Goal: Task Accomplishment & Management: Manage account settings

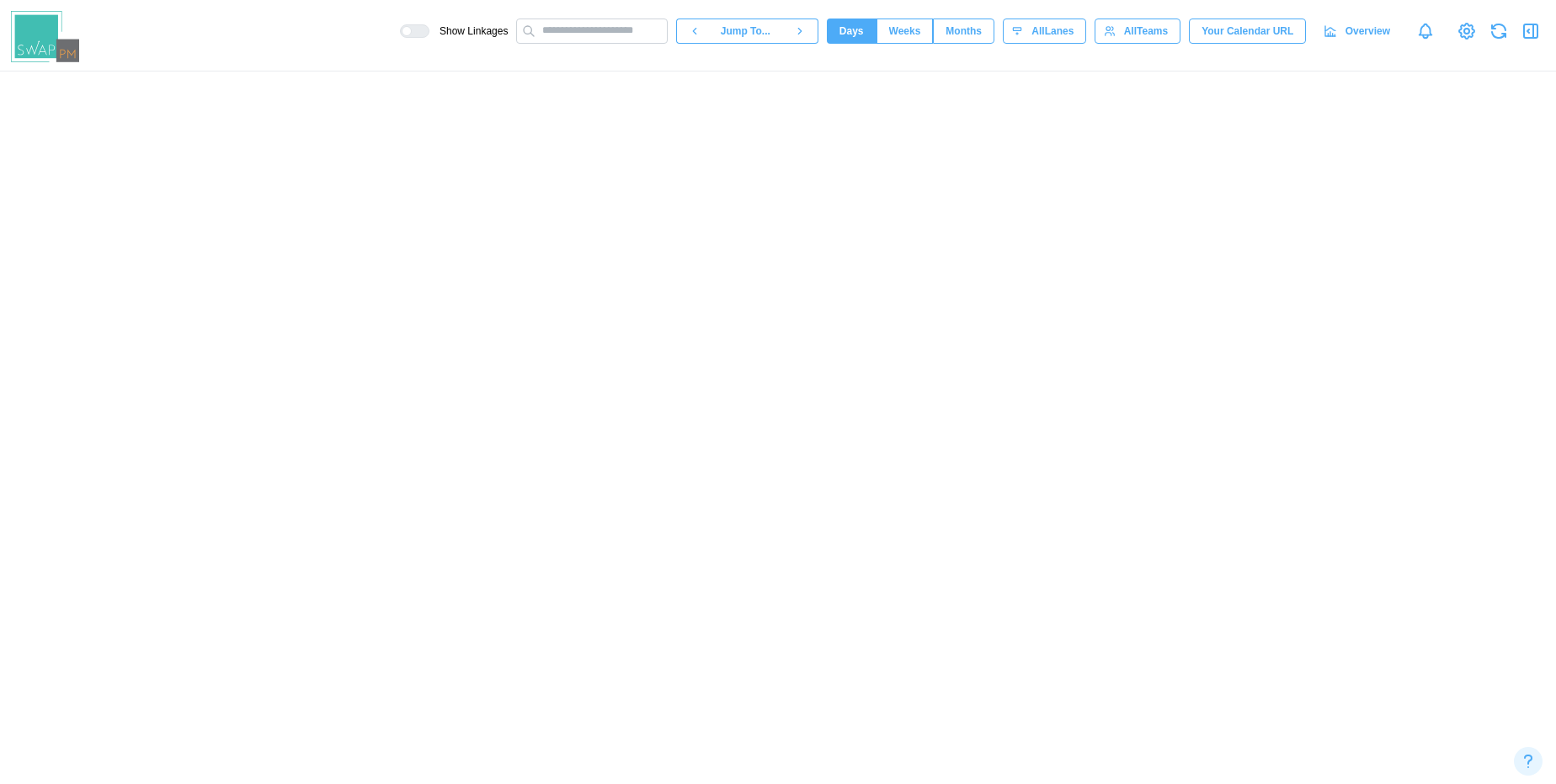
scroll to position [0, 15434]
click at [410, 601] on canvas at bounding box center [778, 428] width 1556 height 713
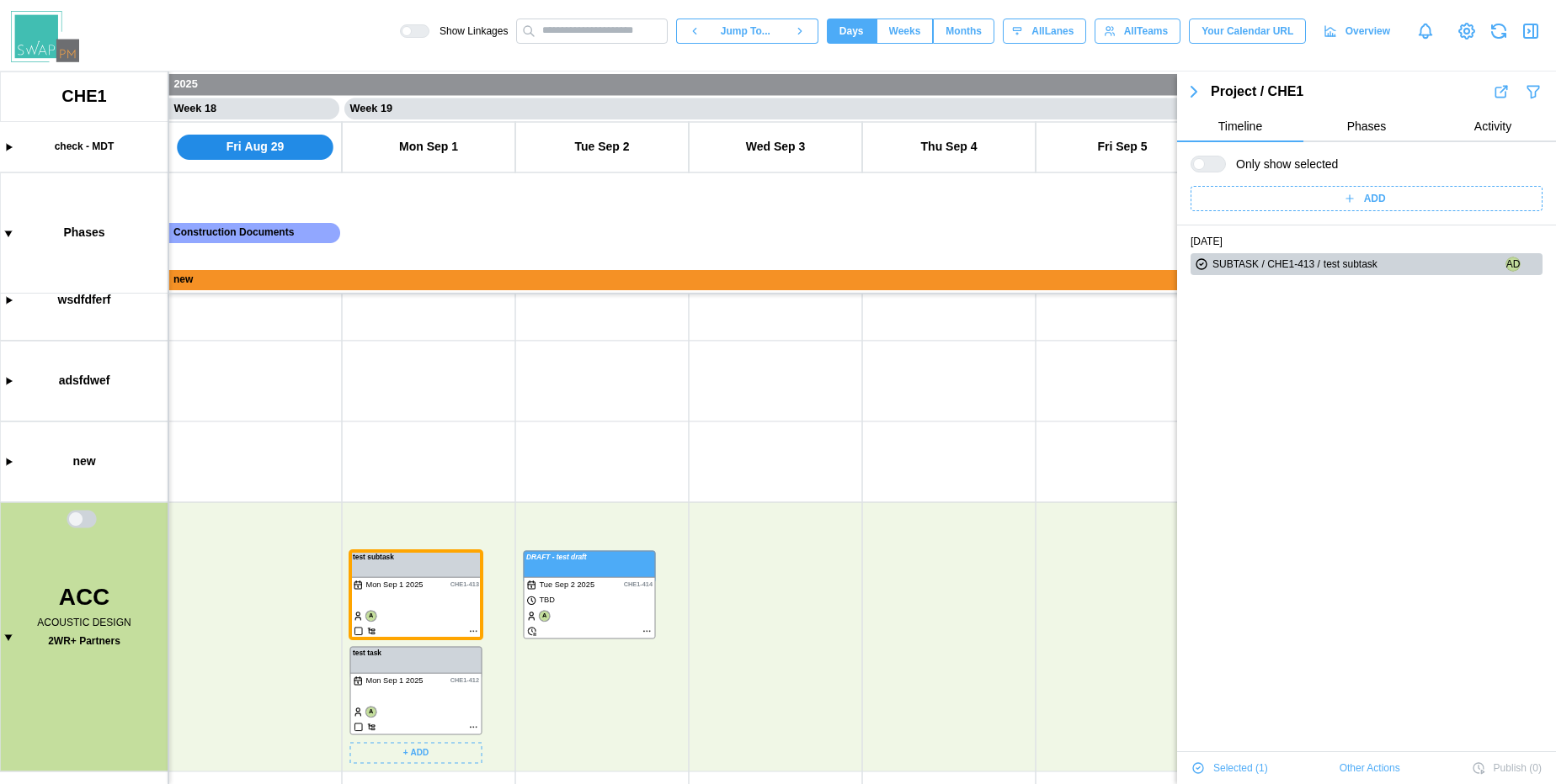
scroll to position [28, 0]
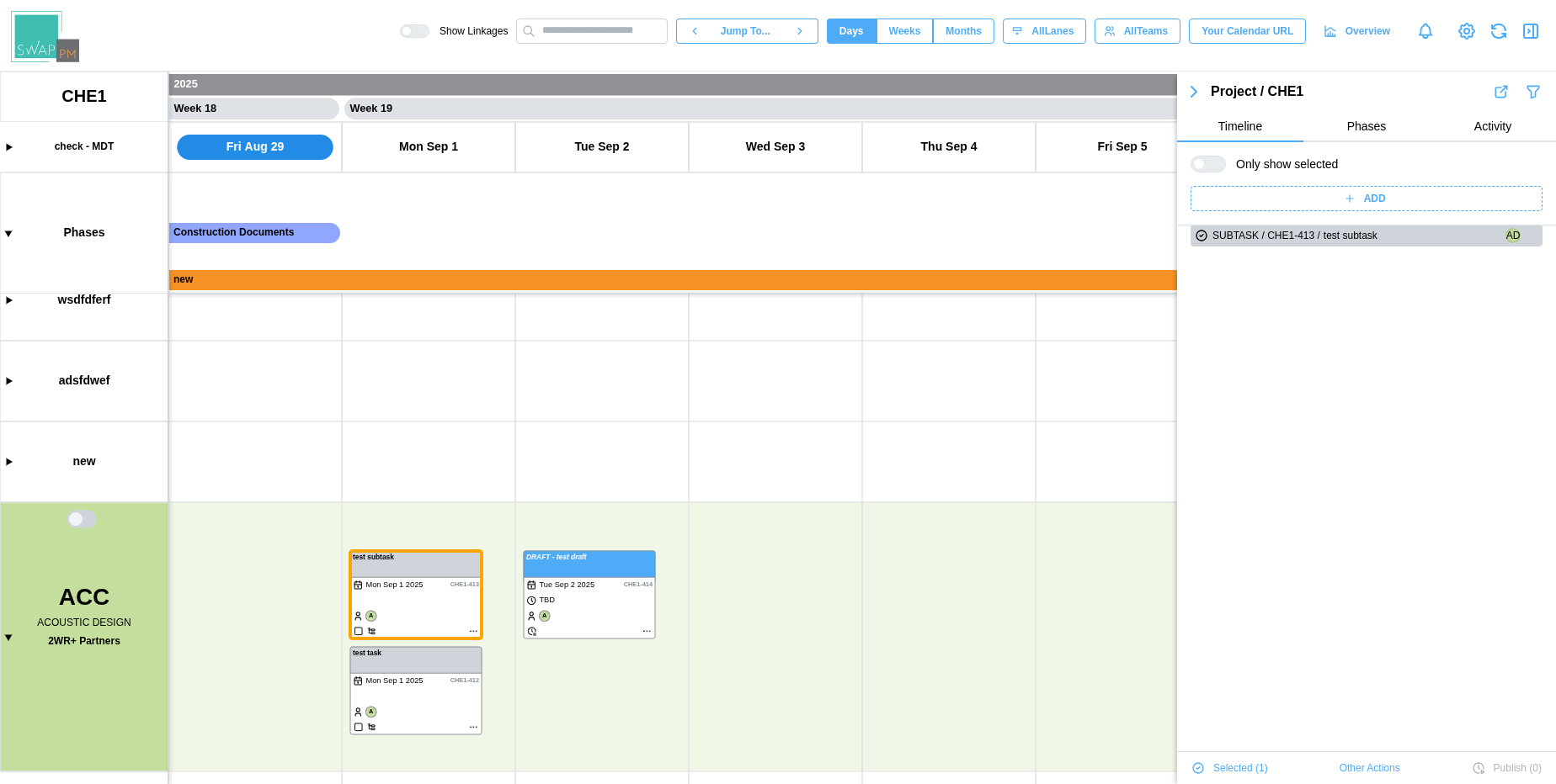
click at [1357, 763] on span "Other Actions" at bounding box center [1370, 768] width 61 height 24
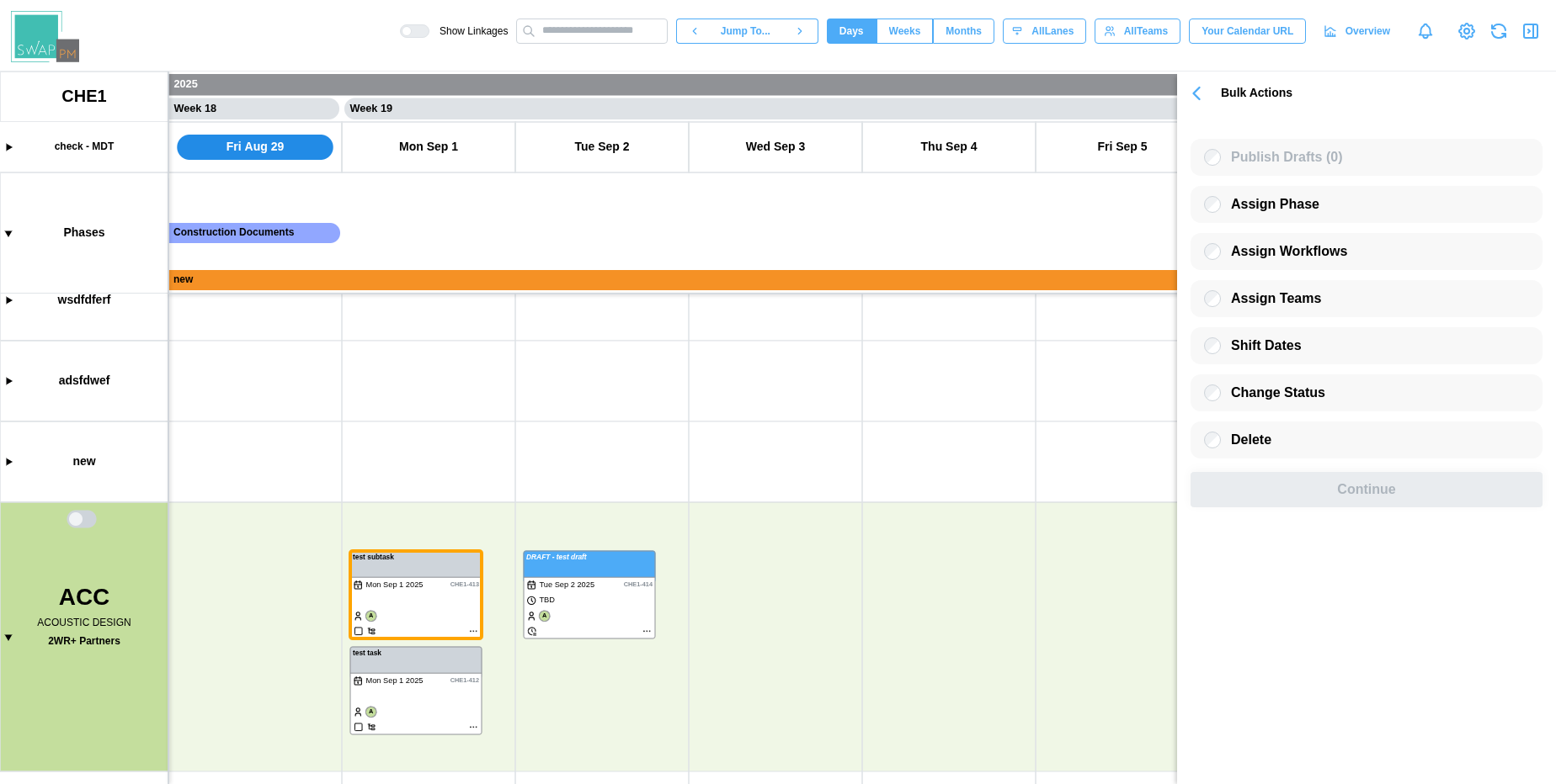
scroll to position [0, 0]
click at [552, 576] on canvas at bounding box center [778, 428] width 1556 height 713
click at [1192, 79] on div "Bulk Actions" at bounding box center [1366, 94] width 379 height 30
click at [1197, 94] on icon "button" at bounding box center [1197, 93] width 6 height 11
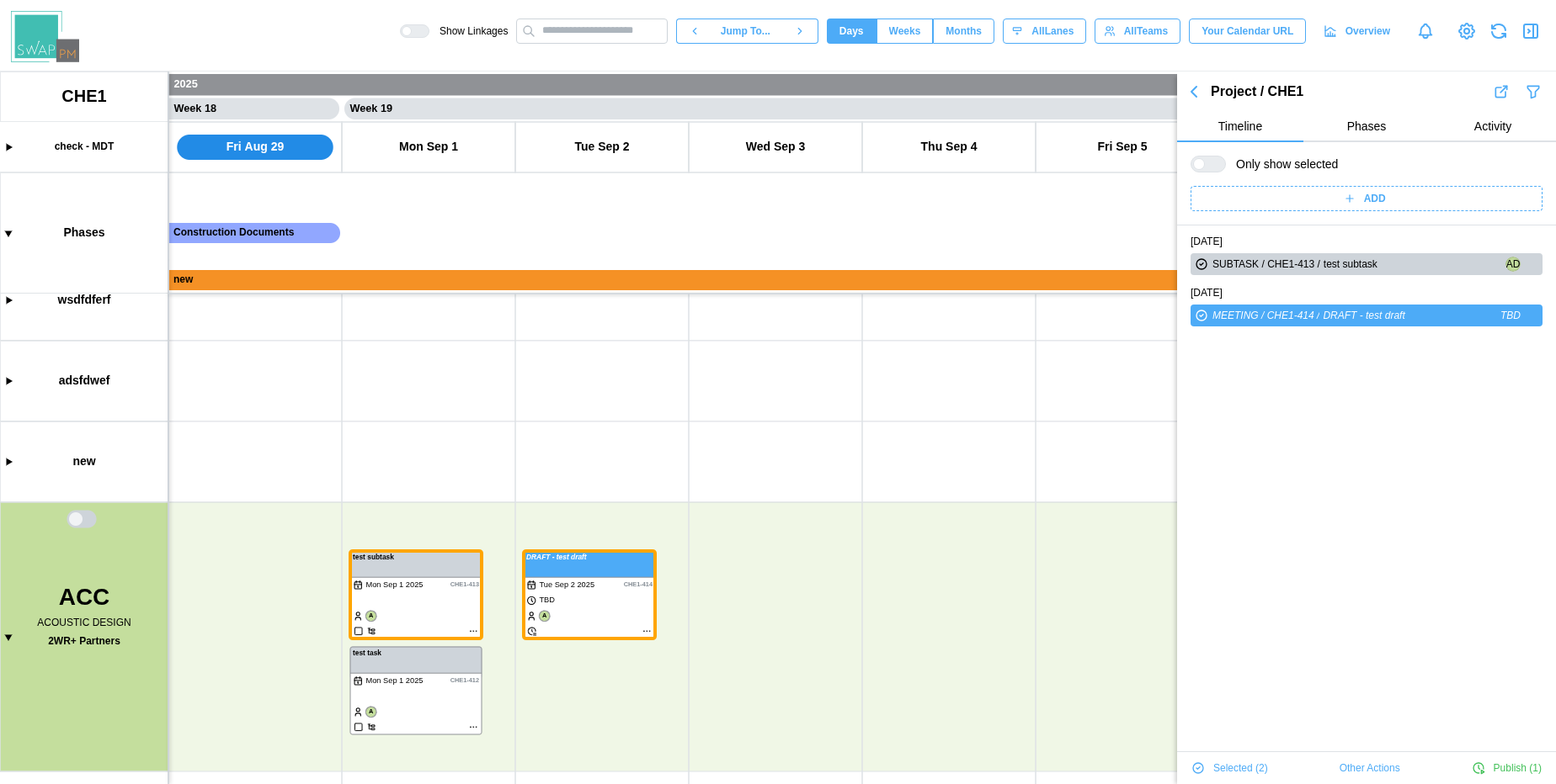
click at [1197, 94] on icon "button" at bounding box center [1193, 91] width 20 height 20
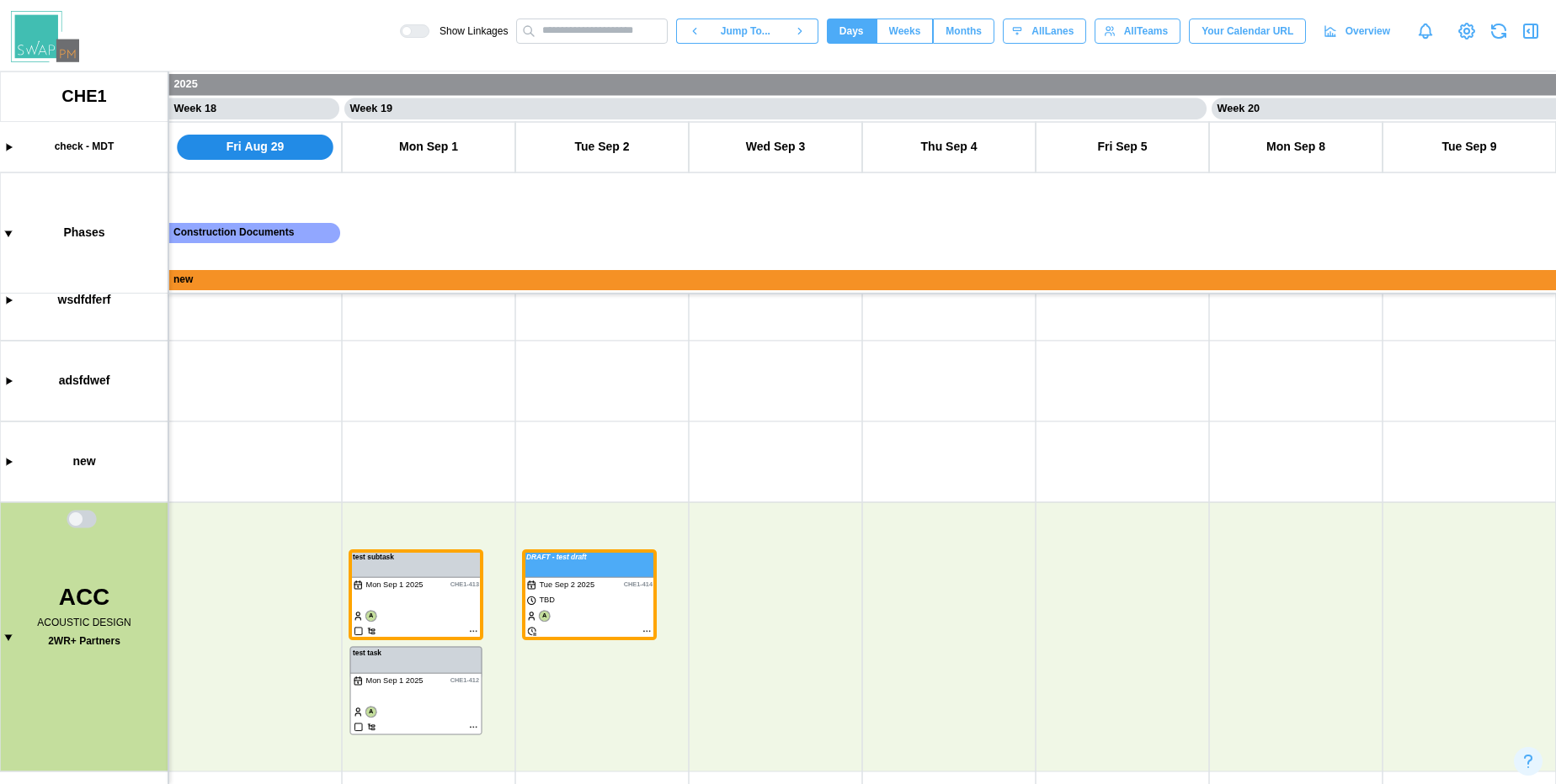
scroll to position [3386, 0]
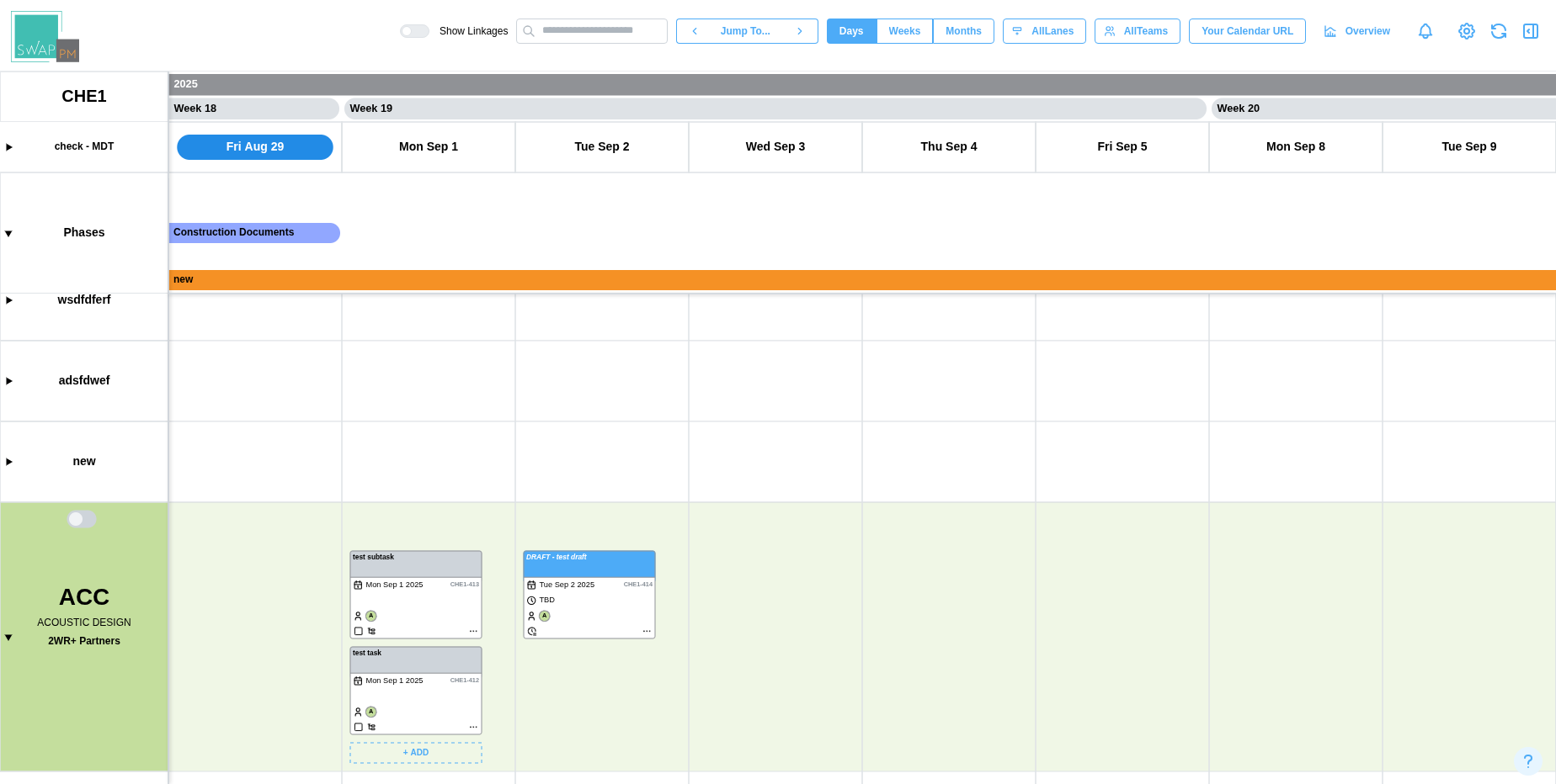
click at [427, 593] on canvas at bounding box center [778, 428] width 1556 height 713
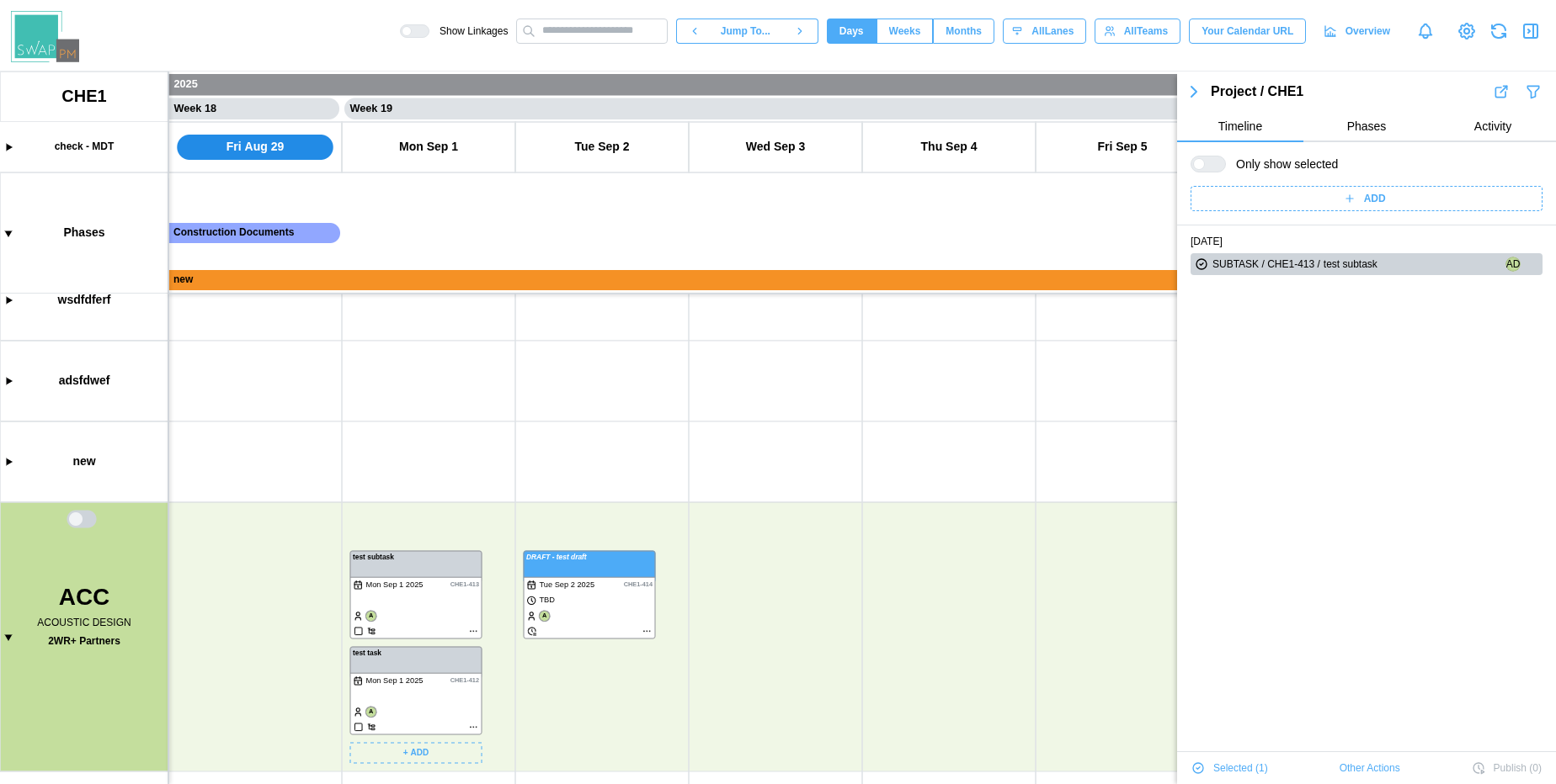
scroll to position [28, 0]
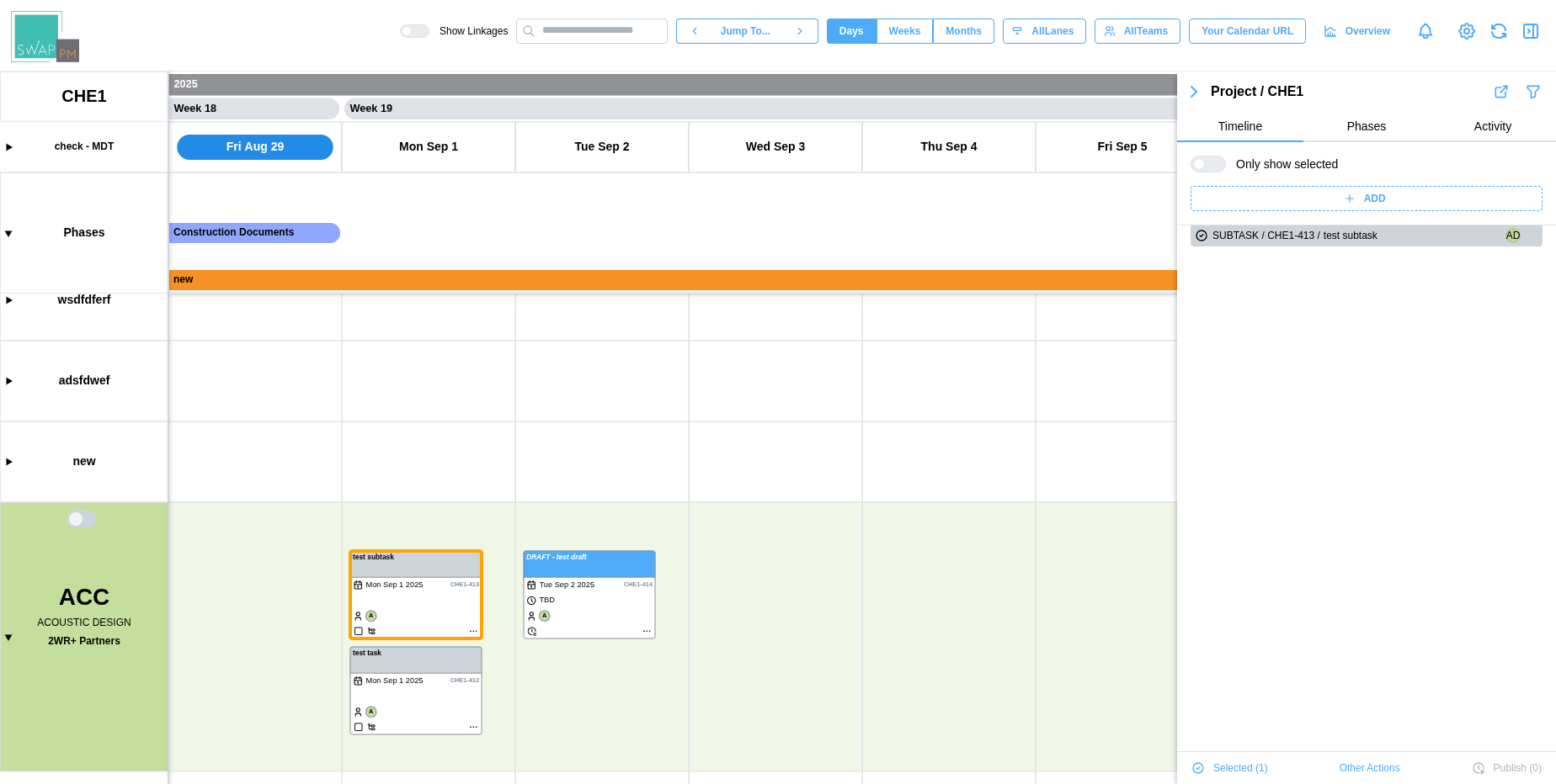
click at [1356, 766] on span "Other Actions" at bounding box center [1370, 768] width 61 height 24
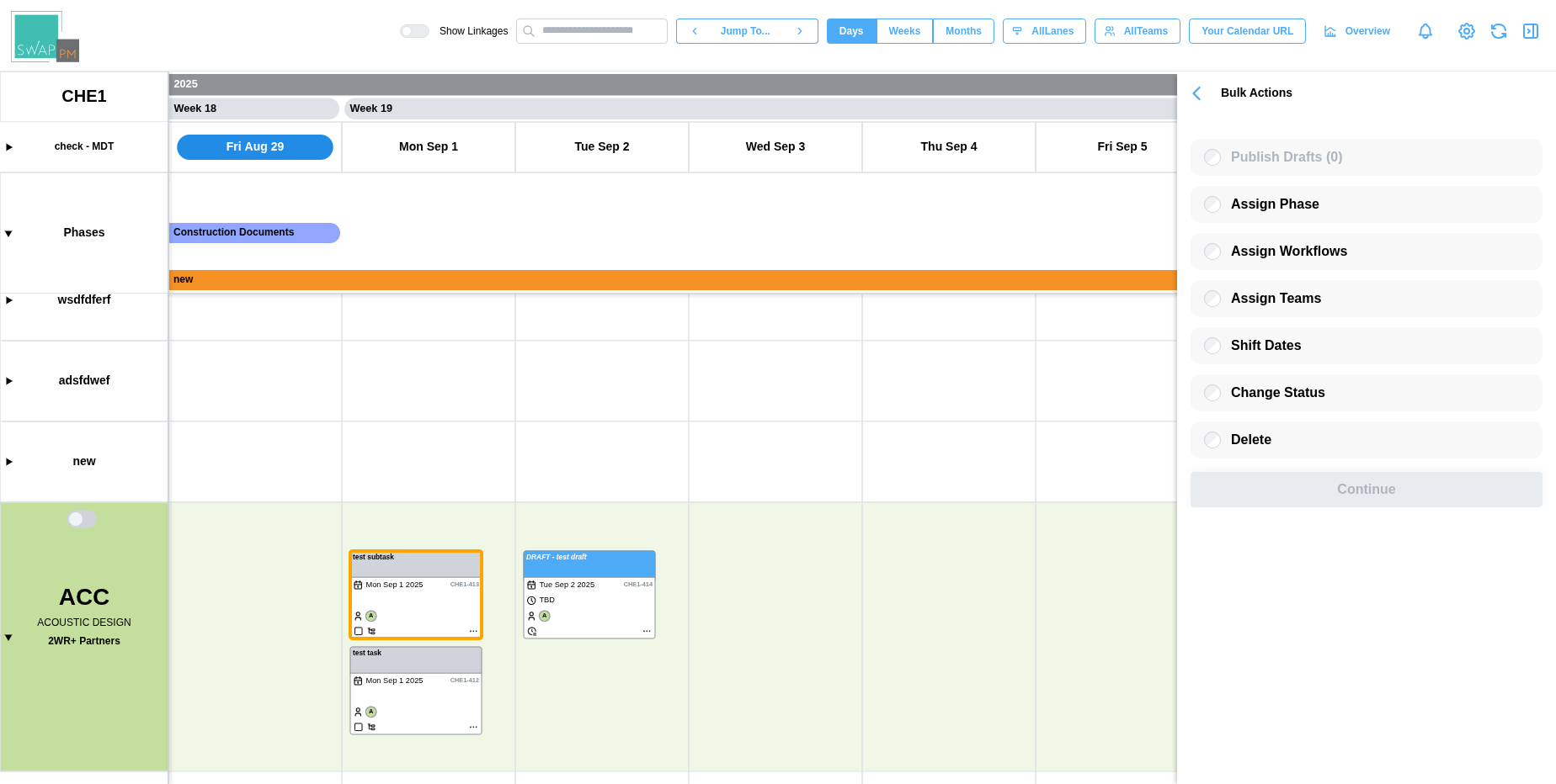
click at [1192, 85] on icon "button" at bounding box center [1196, 93] width 24 height 24
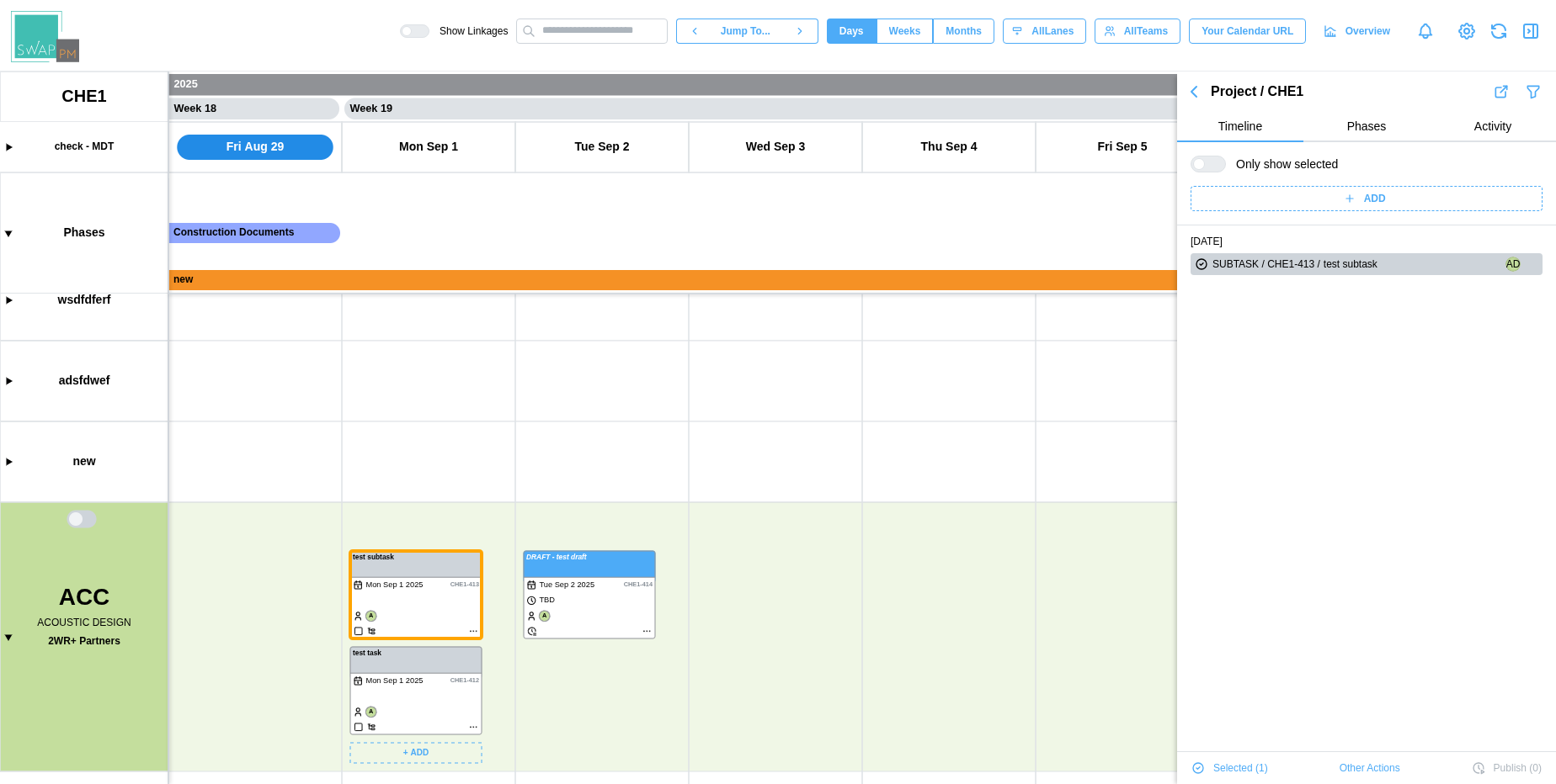
click at [379, 574] on canvas at bounding box center [778, 428] width 1556 height 713
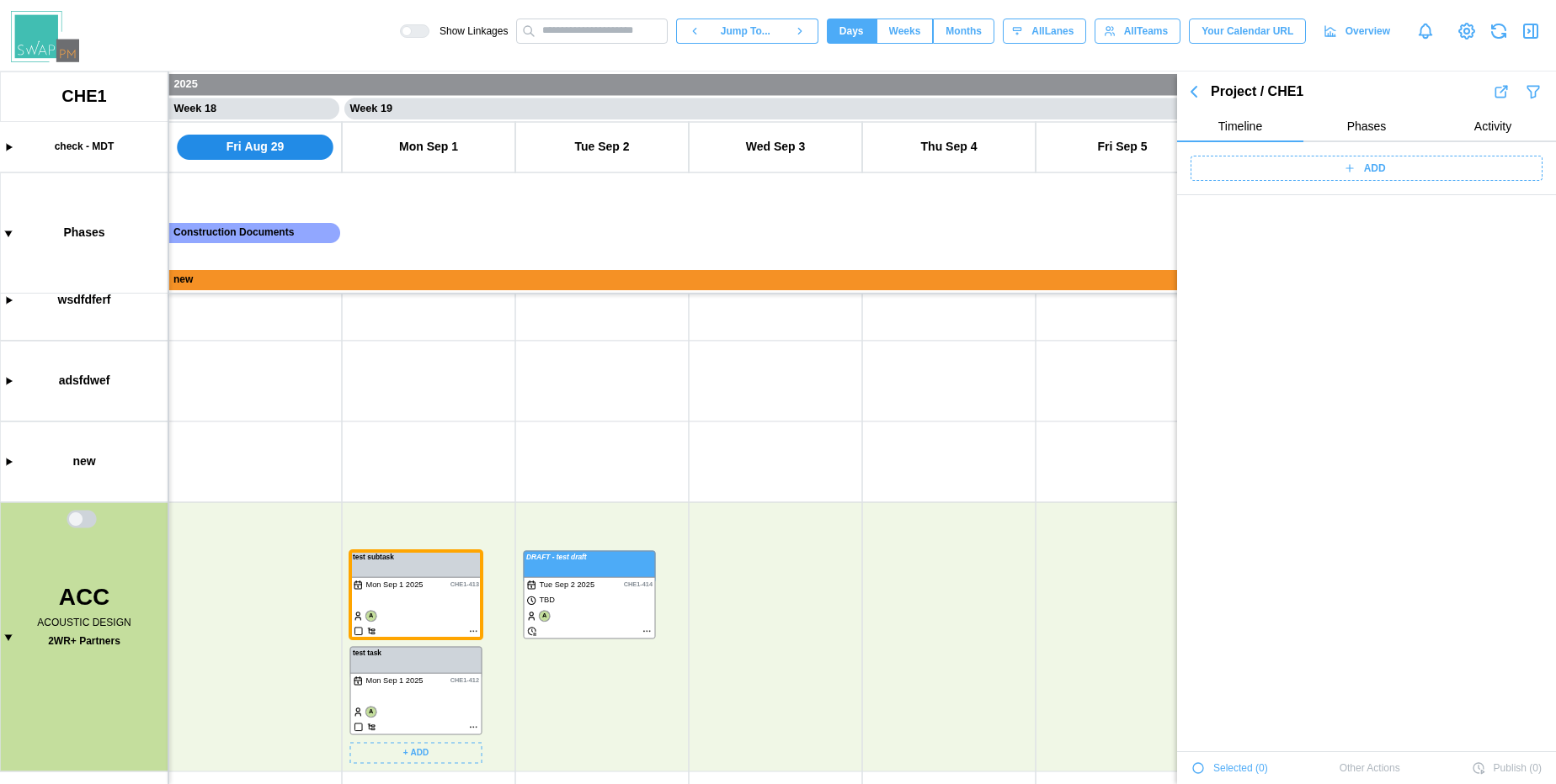
scroll to position [3386, 0]
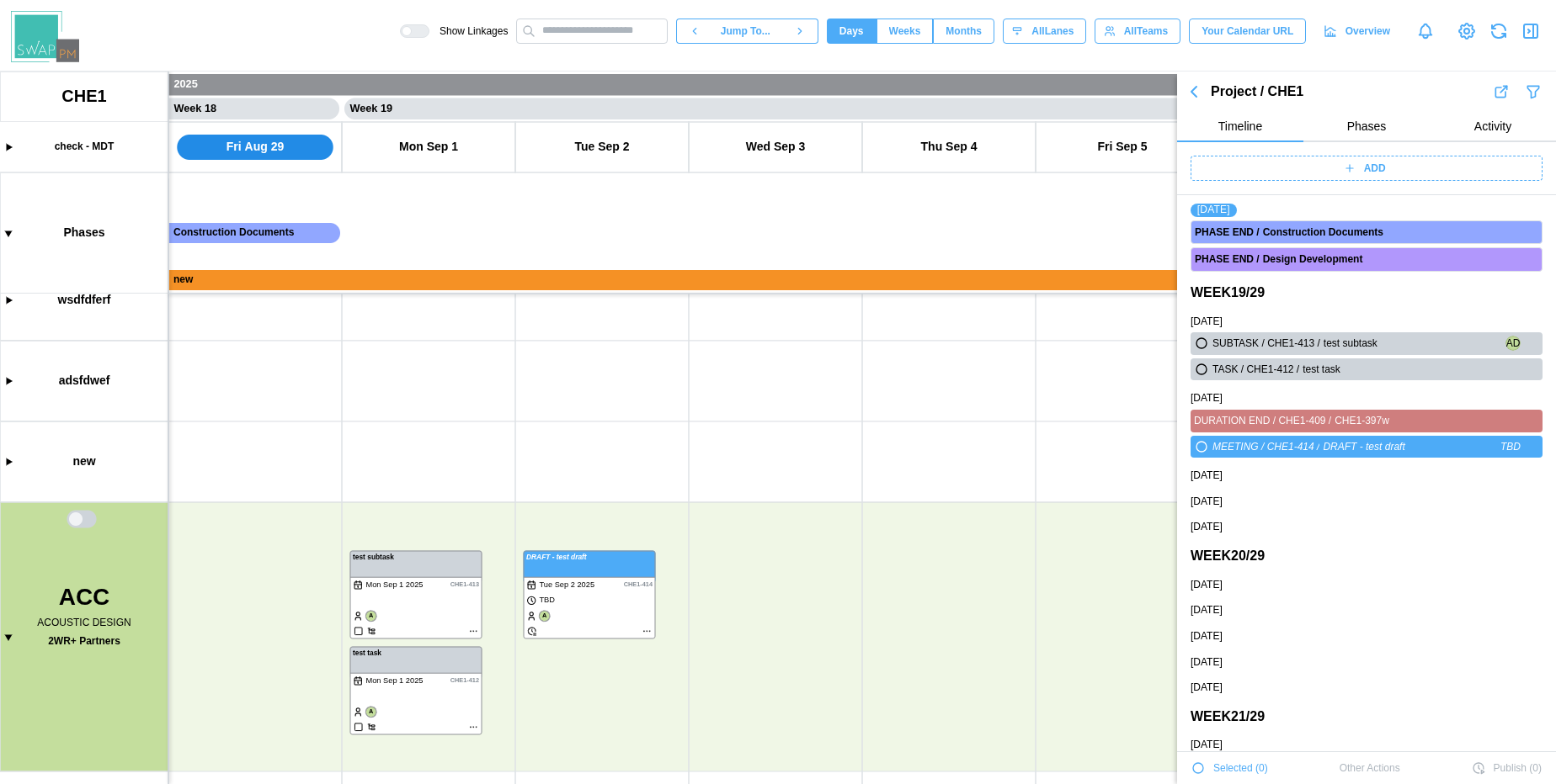
click at [1192, 93] on icon "button" at bounding box center [1193, 91] width 5 height 10
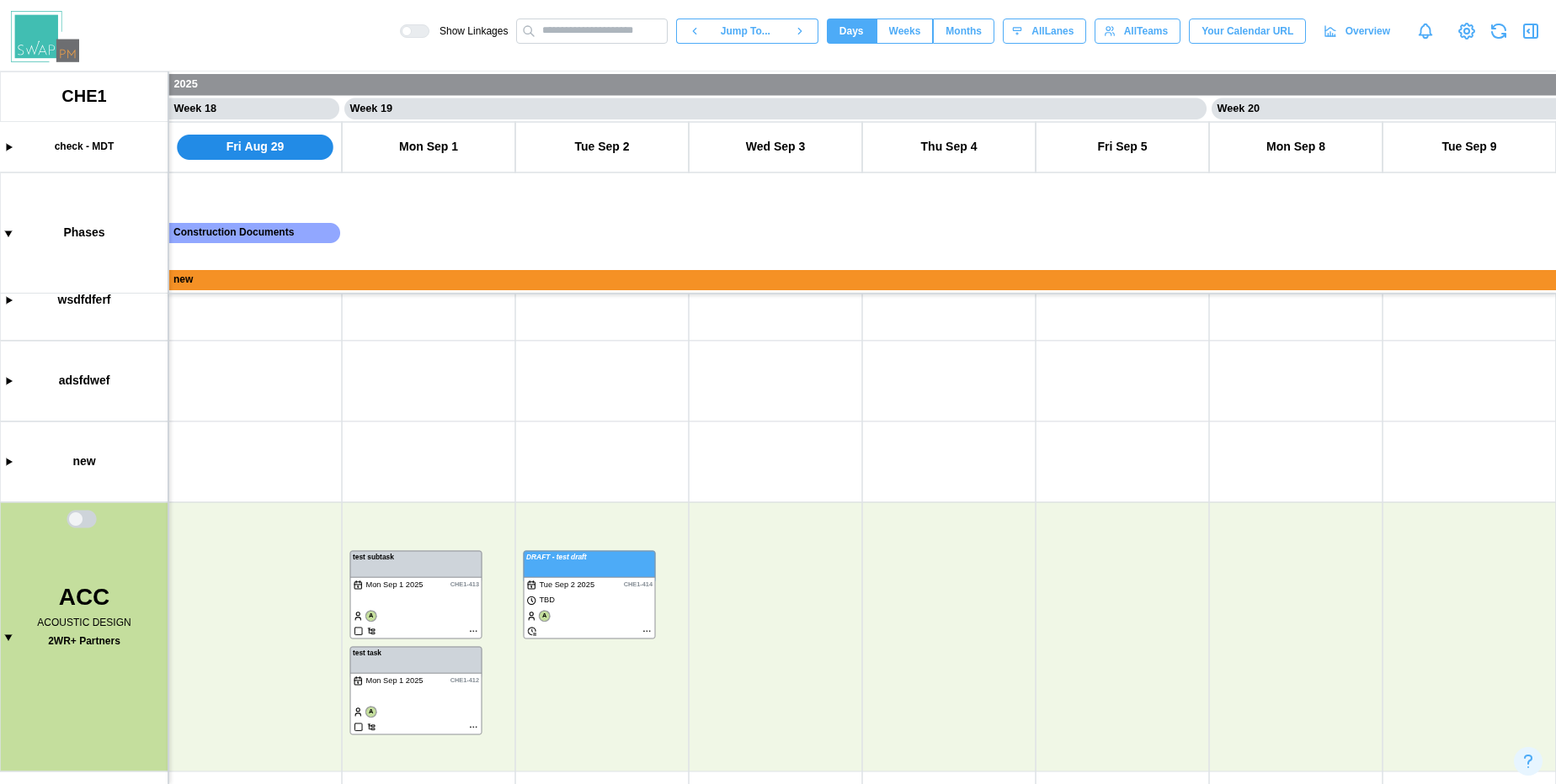
click at [490, 438] on canvas at bounding box center [778, 428] width 1556 height 713
click at [408, 598] on canvas at bounding box center [778, 428] width 1556 height 713
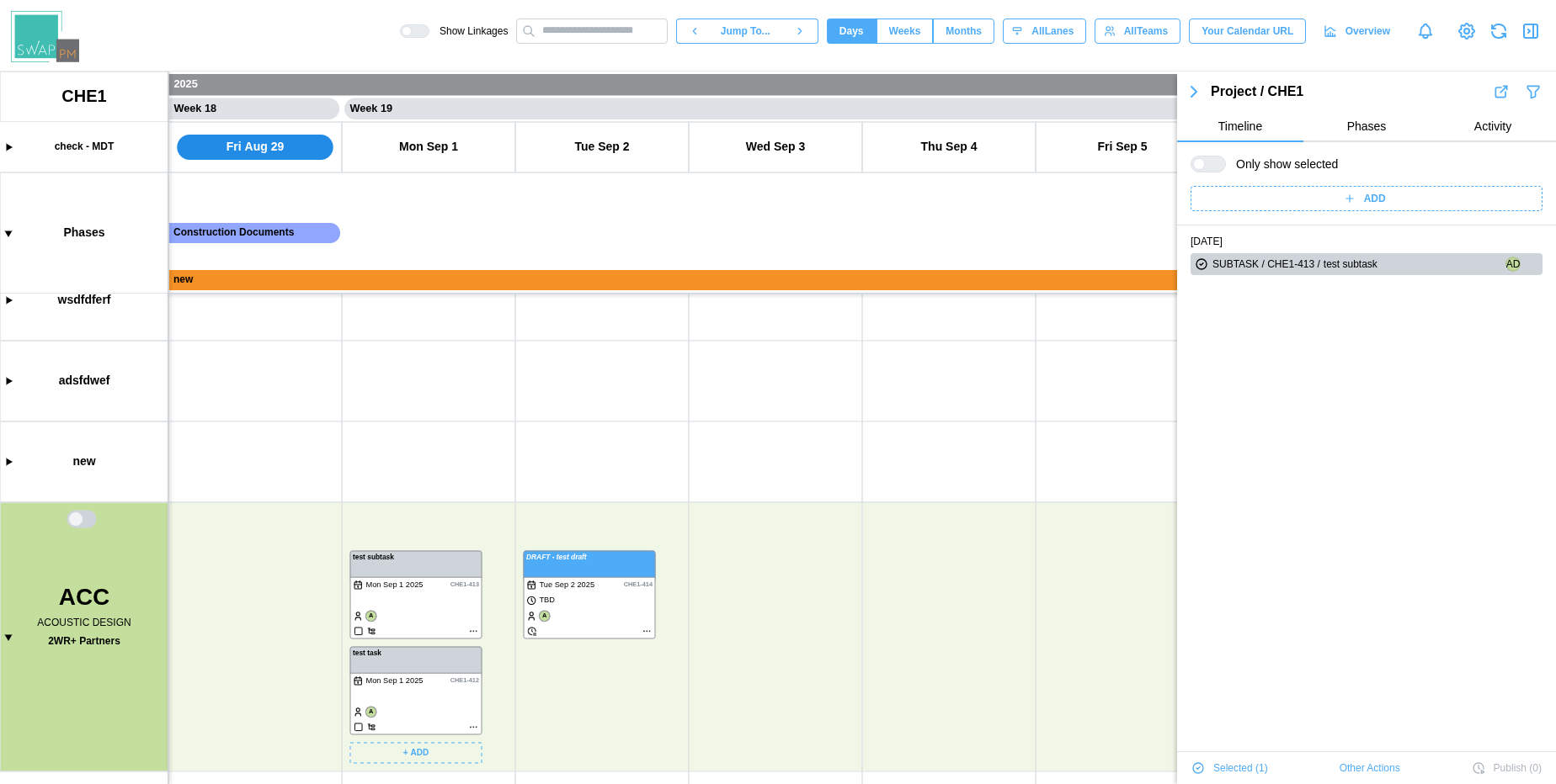
scroll to position [28, 0]
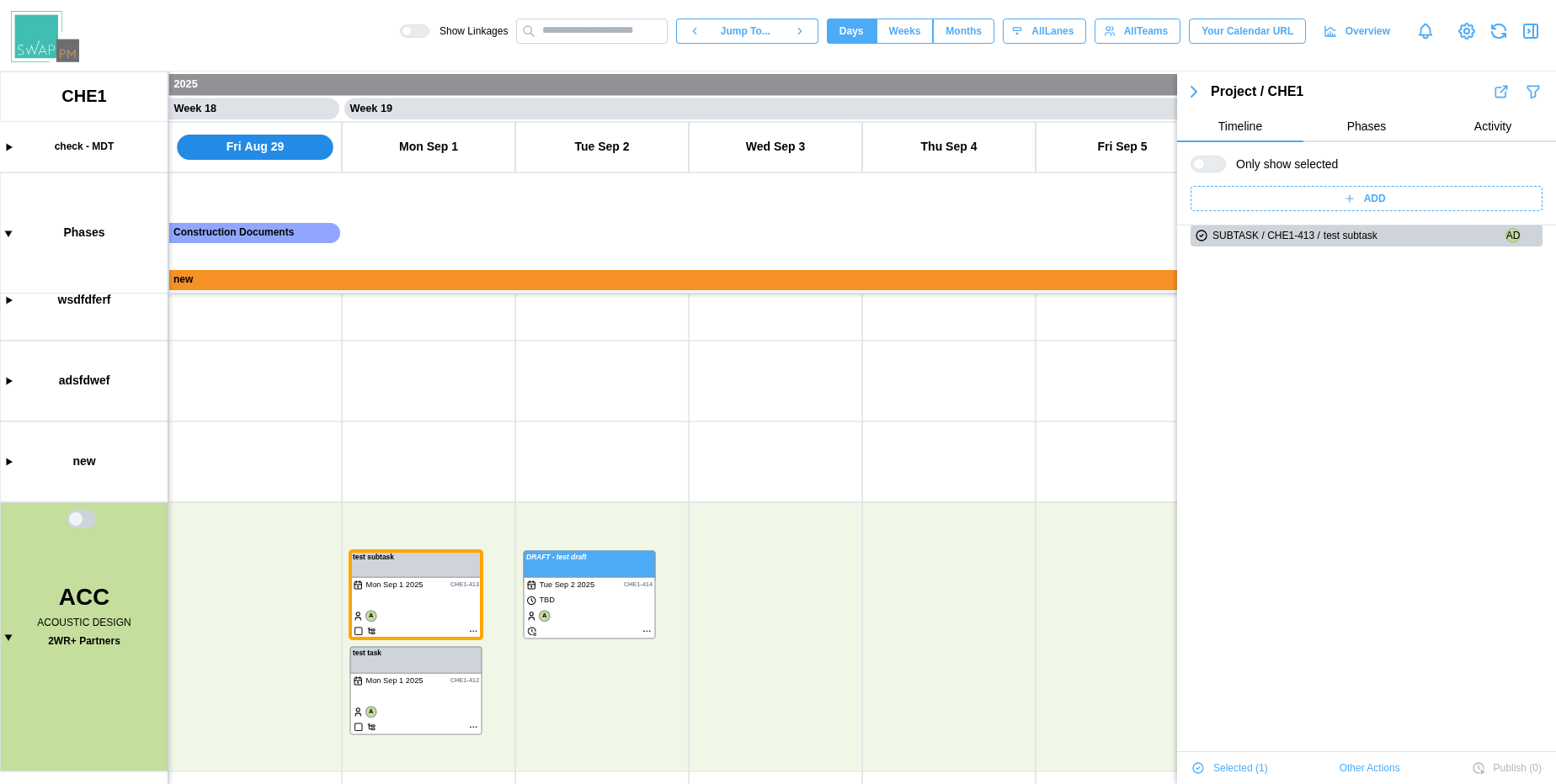
click at [1354, 775] on span "Other Actions" at bounding box center [1370, 768] width 61 height 24
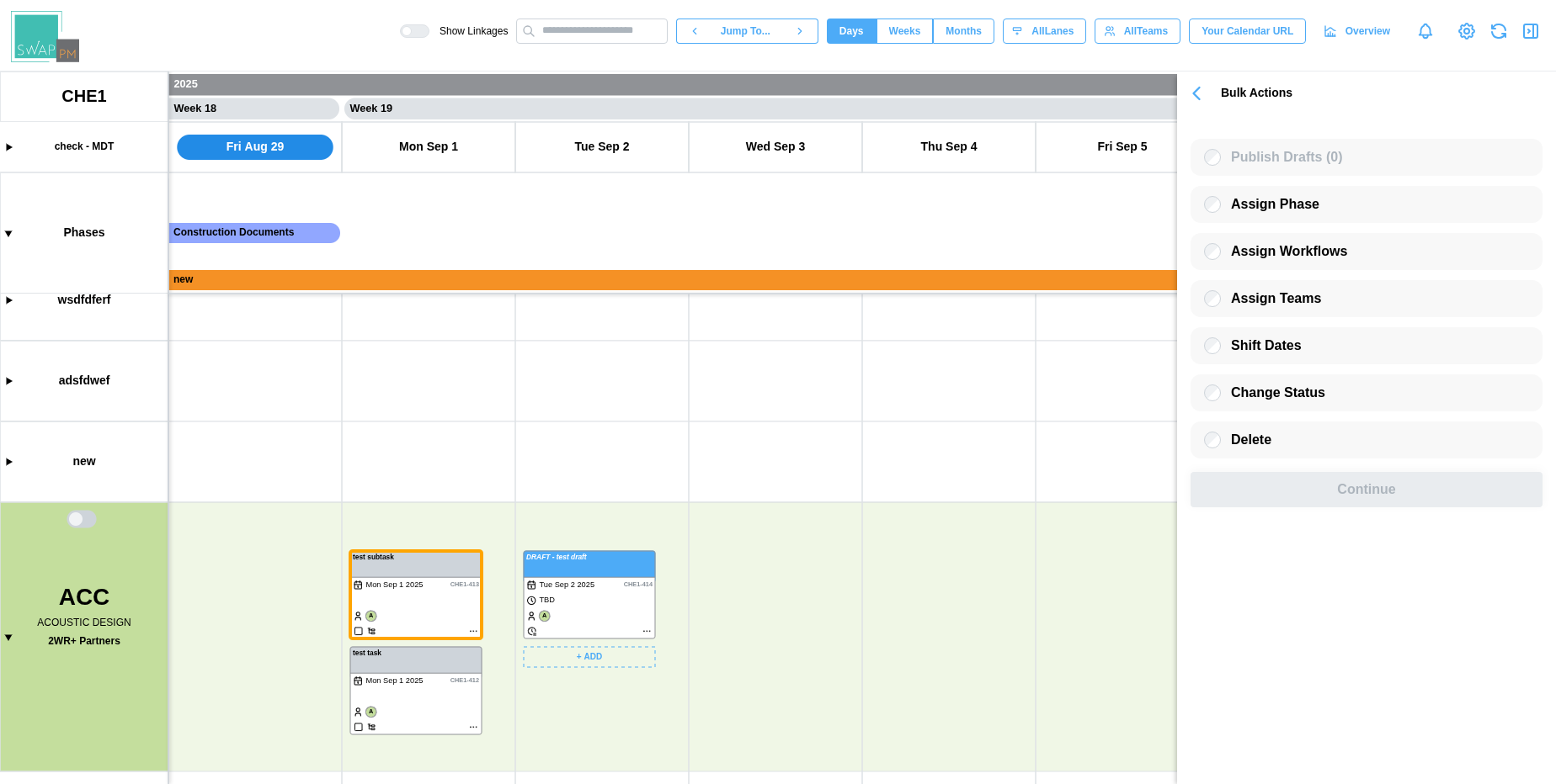
click at [552, 573] on canvas at bounding box center [778, 428] width 1556 height 713
click at [432, 702] on canvas at bounding box center [778, 428] width 1556 height 713
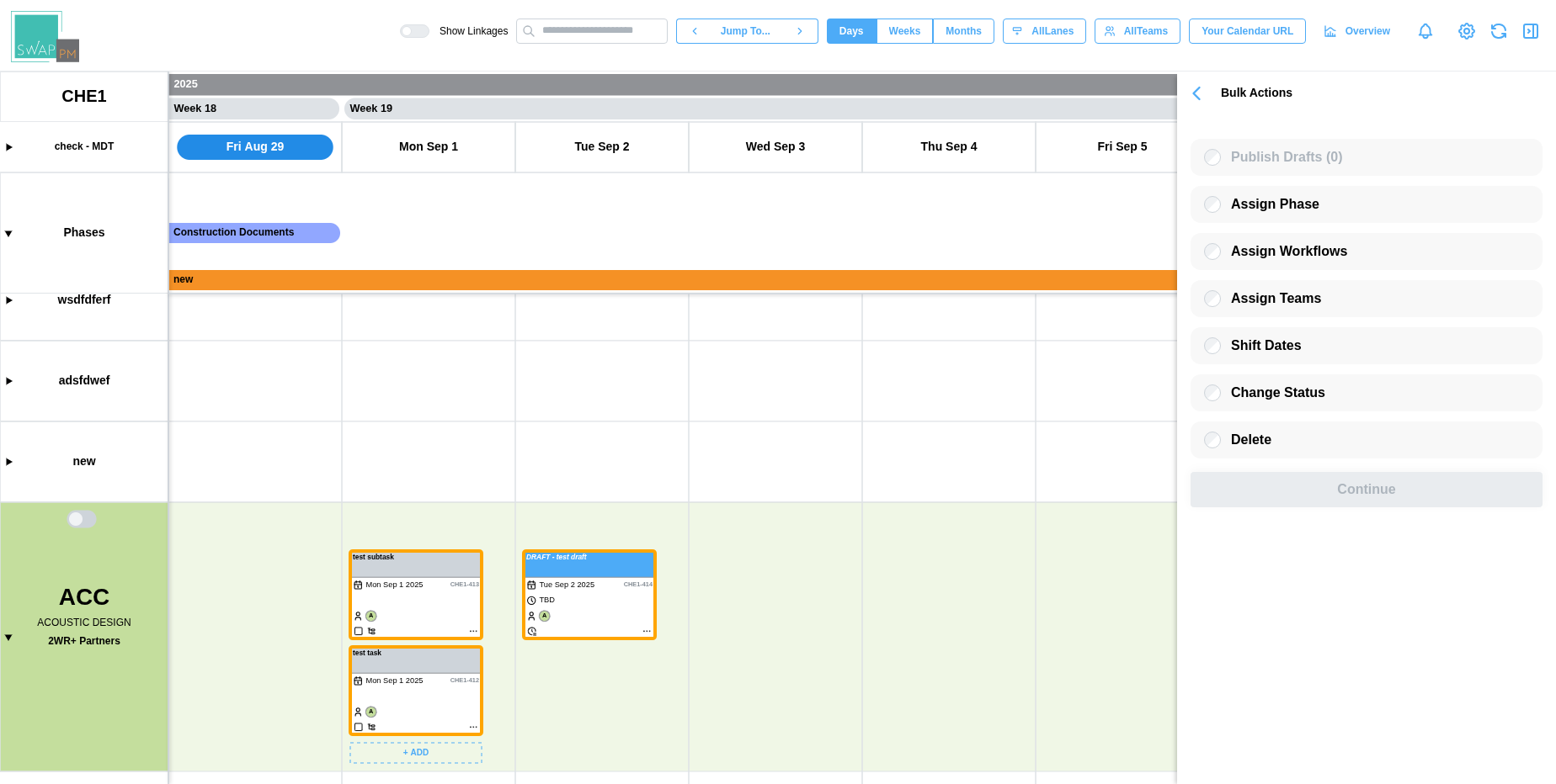
click at [609, 591] on canvas at bounding box center [778, 428] width 1556 height 713
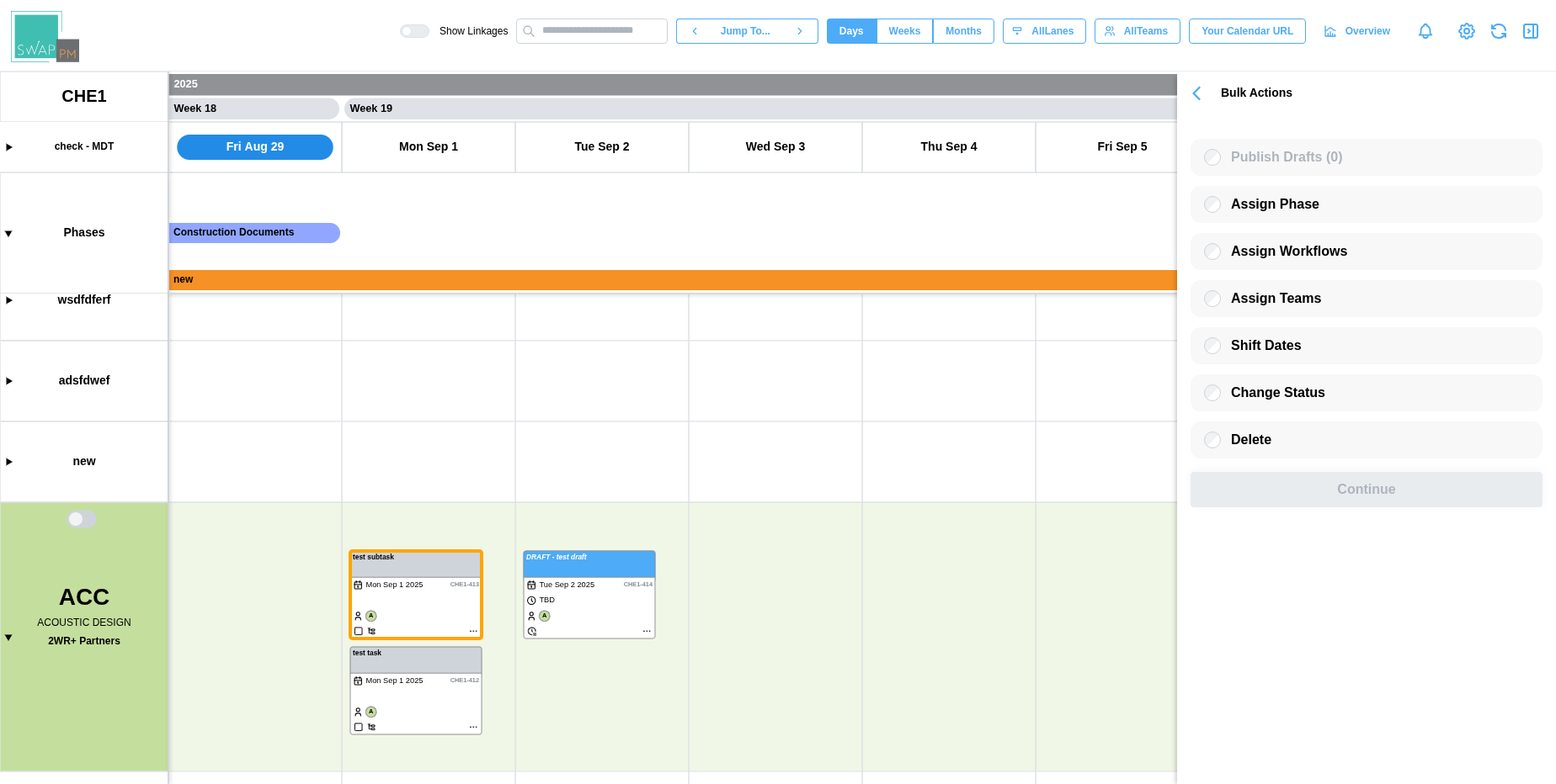
click at [1184, 94] on icon "button" at bounding box center [1196, 93] width 24 height 24
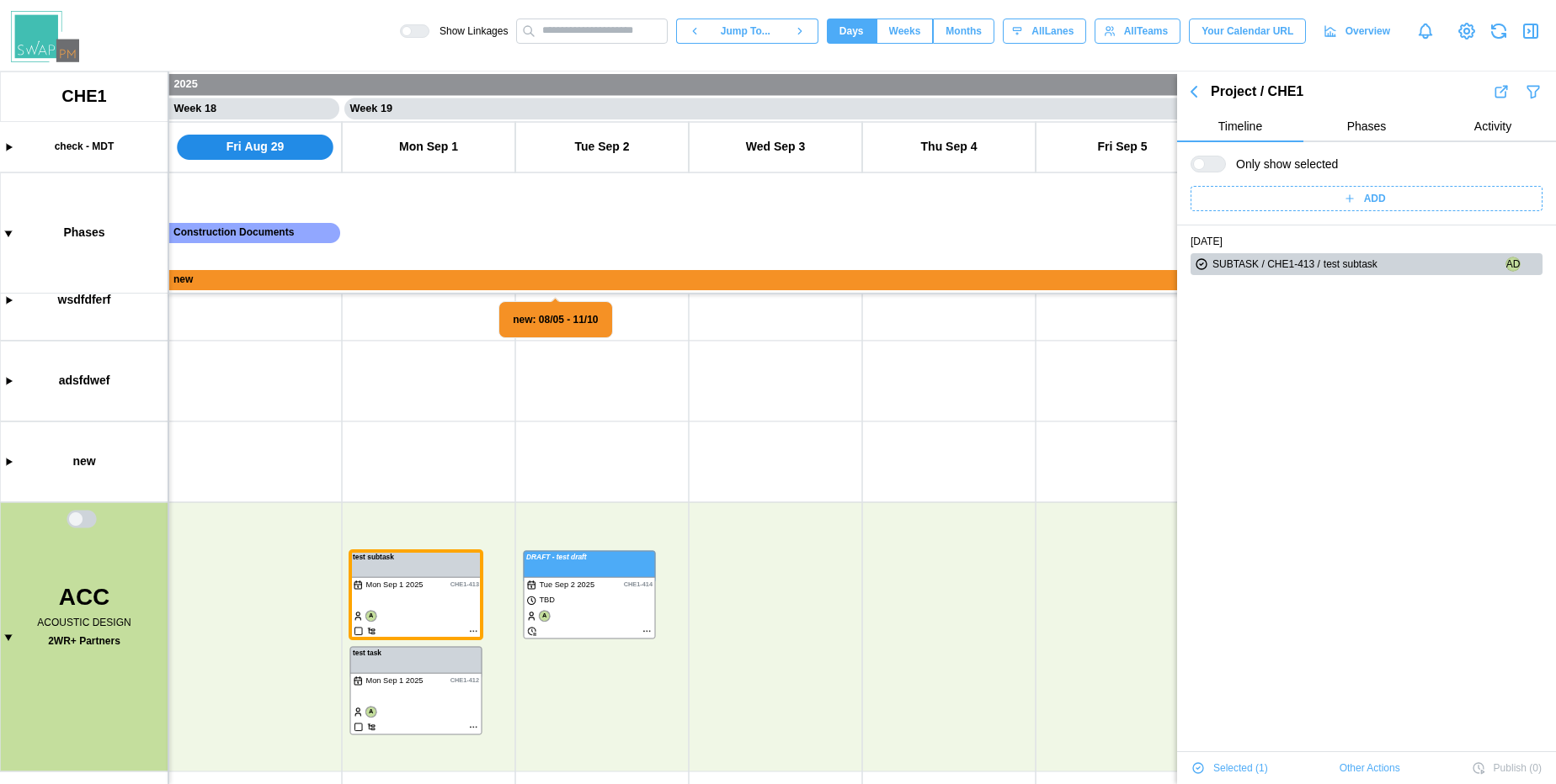
click at [620, 583] on canvas at bounding box center [778, 428] width 1556 height 713
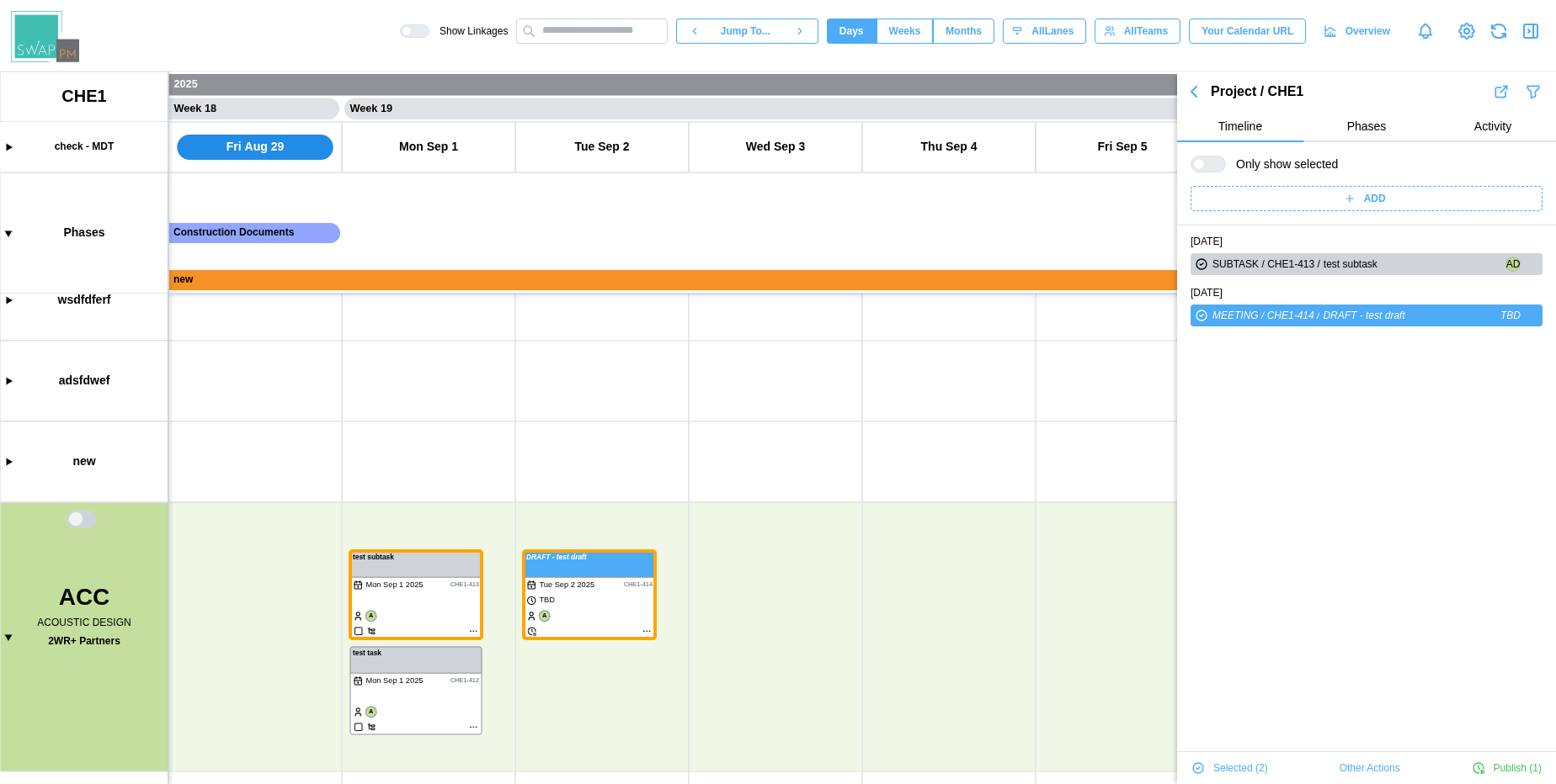
click at [1365, 764] on span "Other Actions" at bounding box center [1370, 768] width 61 height 24
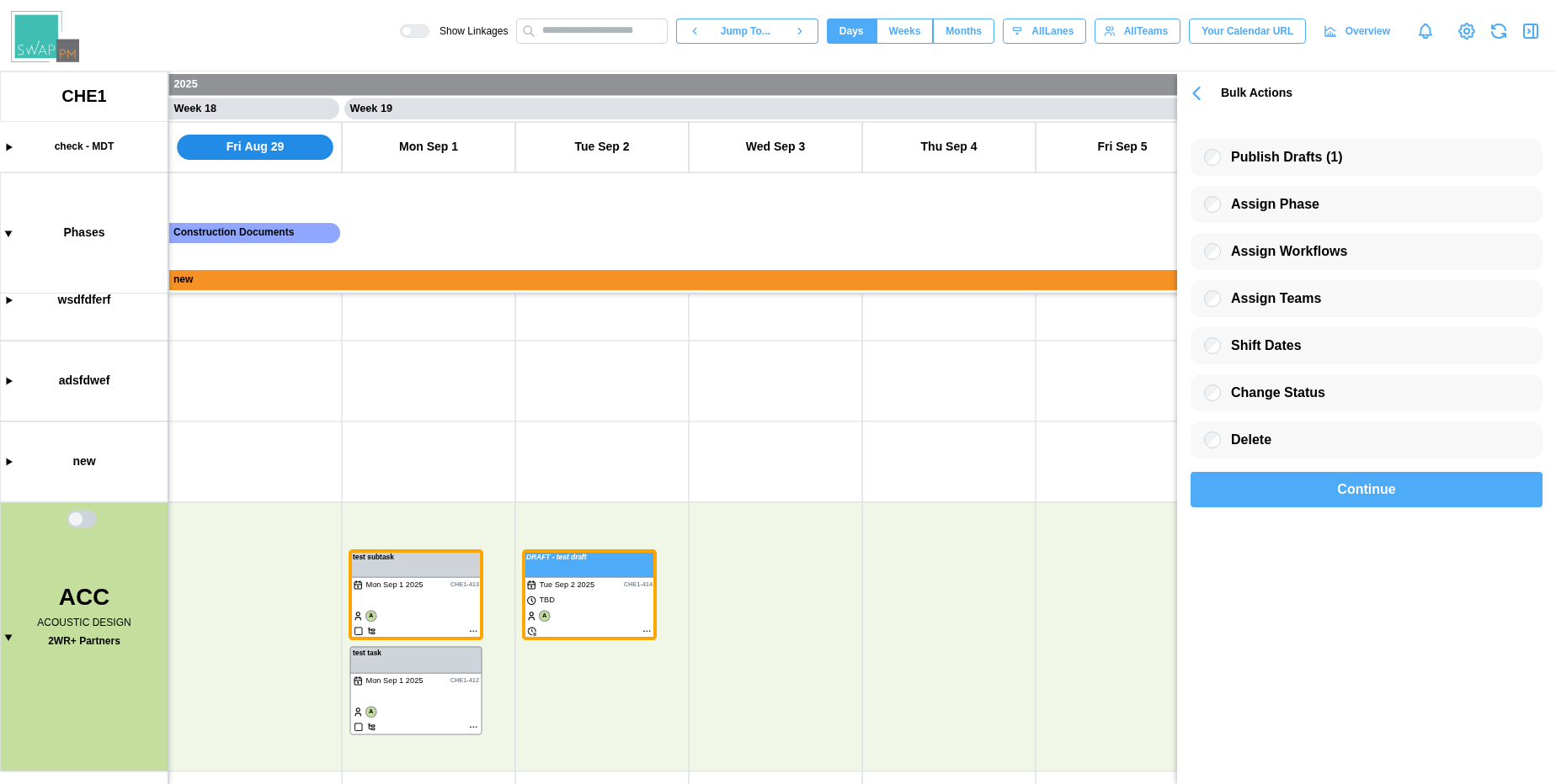
click at [1269, 510] on div "Publish Drafts (1) Assign Phase Assign Workflows Assign Teams Shift Dates Chang…" at bounding box center [1366, 315] width 379 height 412
click at [1274, 481] on div "Continue" at bounding box center [1366, 490] width 313 height 34
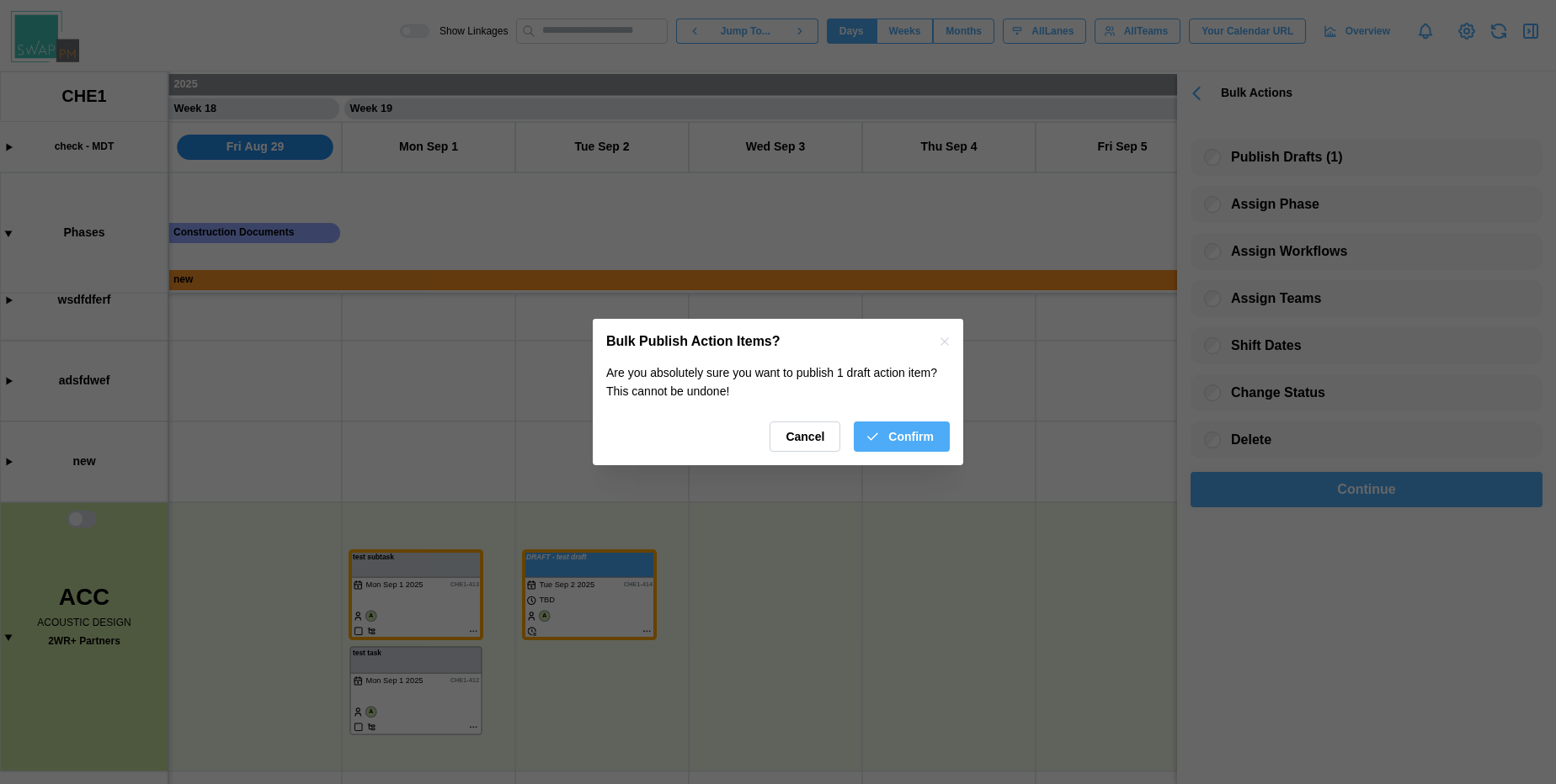
click at [875, 440] on icon "button" at bounding box center [872, 437] width 15 height 15
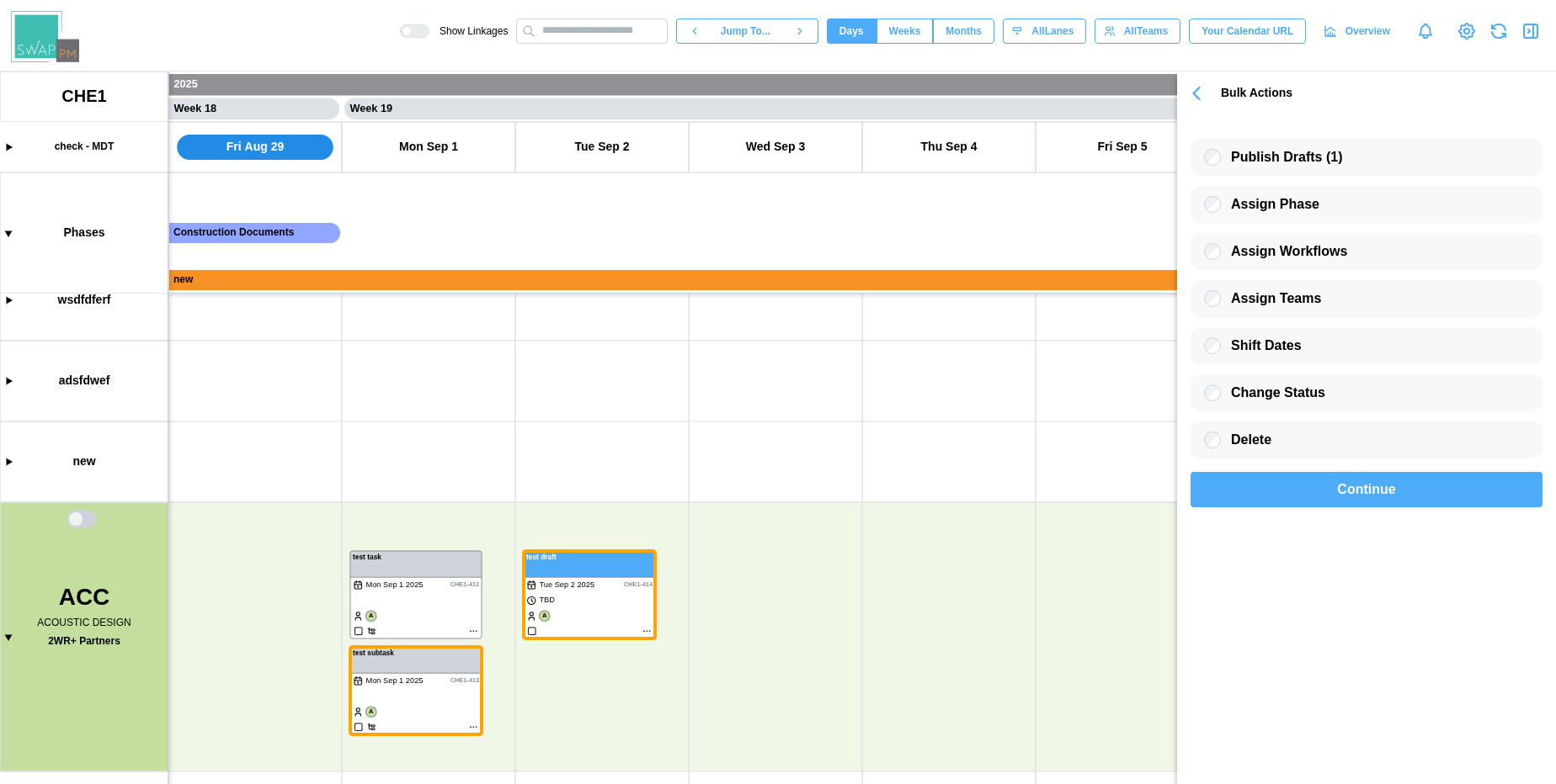
click at [1267, 480] on div "Continue" at bounding box center [1366, 490] width 313 height 34
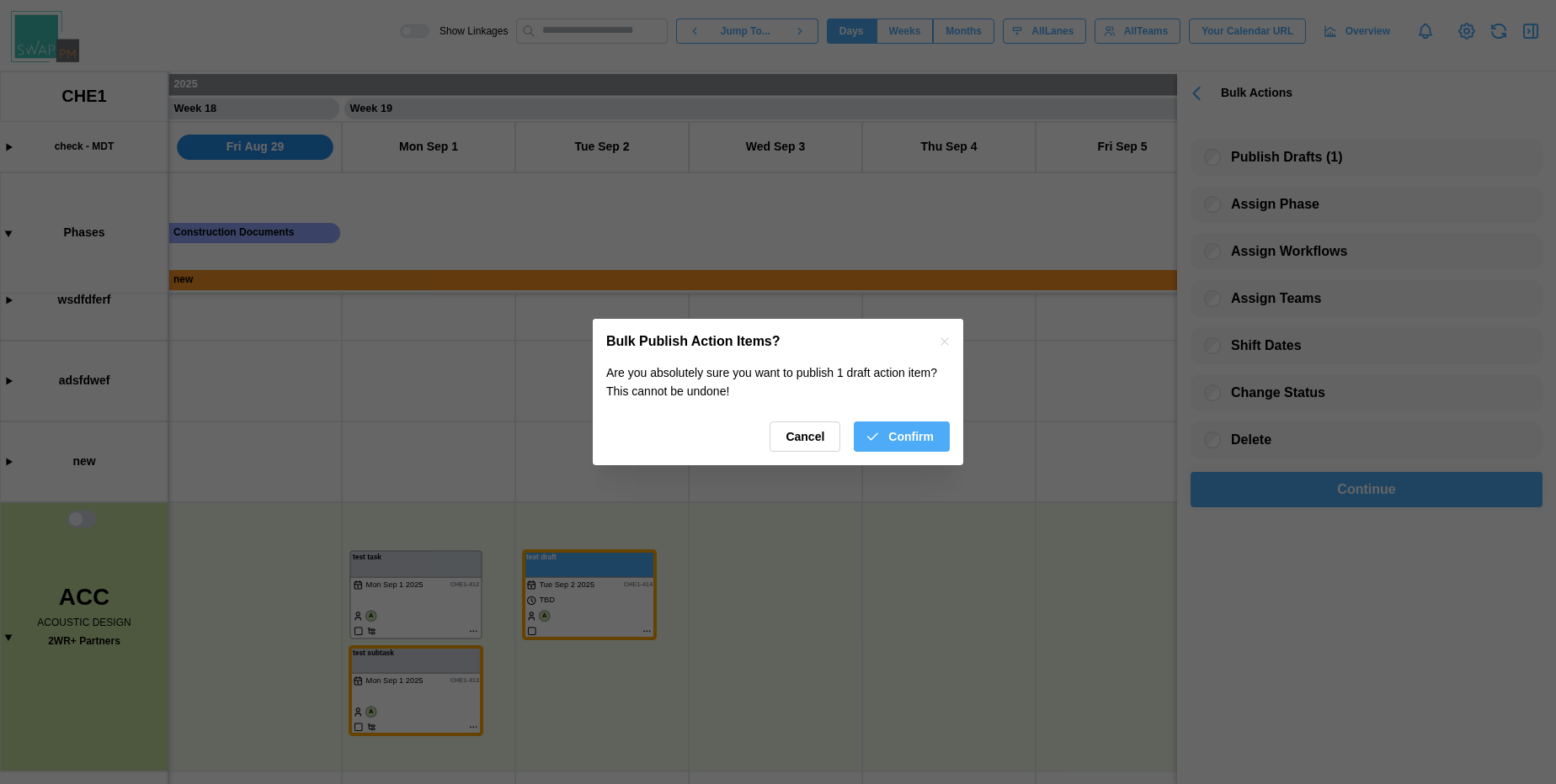
click at [916, 436] on span "Confirm" at bounding box center [911, 437] width 46 height 28
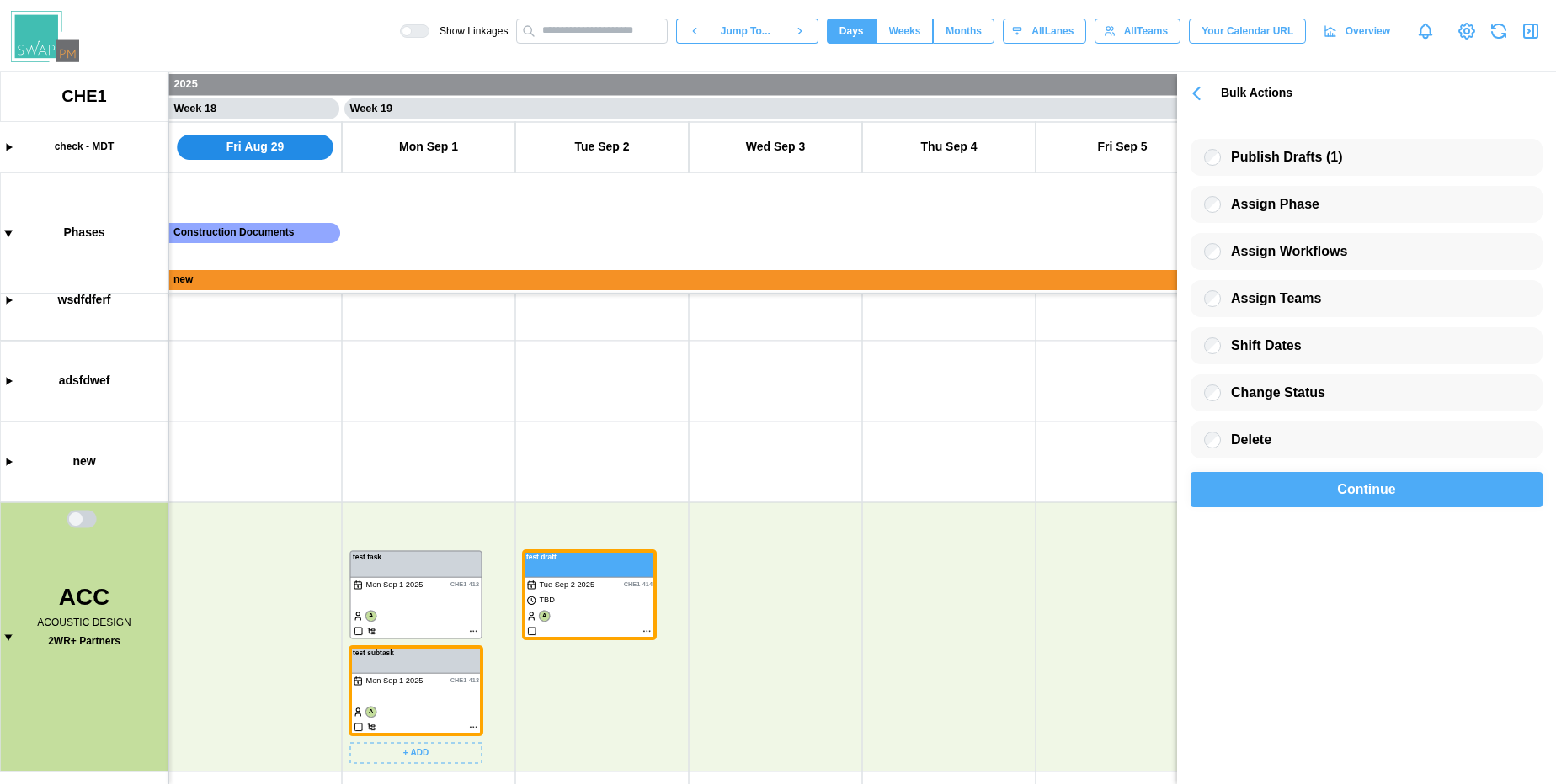
click at [407, 592] on canvas at bounding box center [778, 428] width 1556 height 713
click at [394, 685] on canvas at bounding box center [778, 428] width 1556 height 713
click at [560, 606] on canvas at bounding box center [778, 428] width 1556 height 713
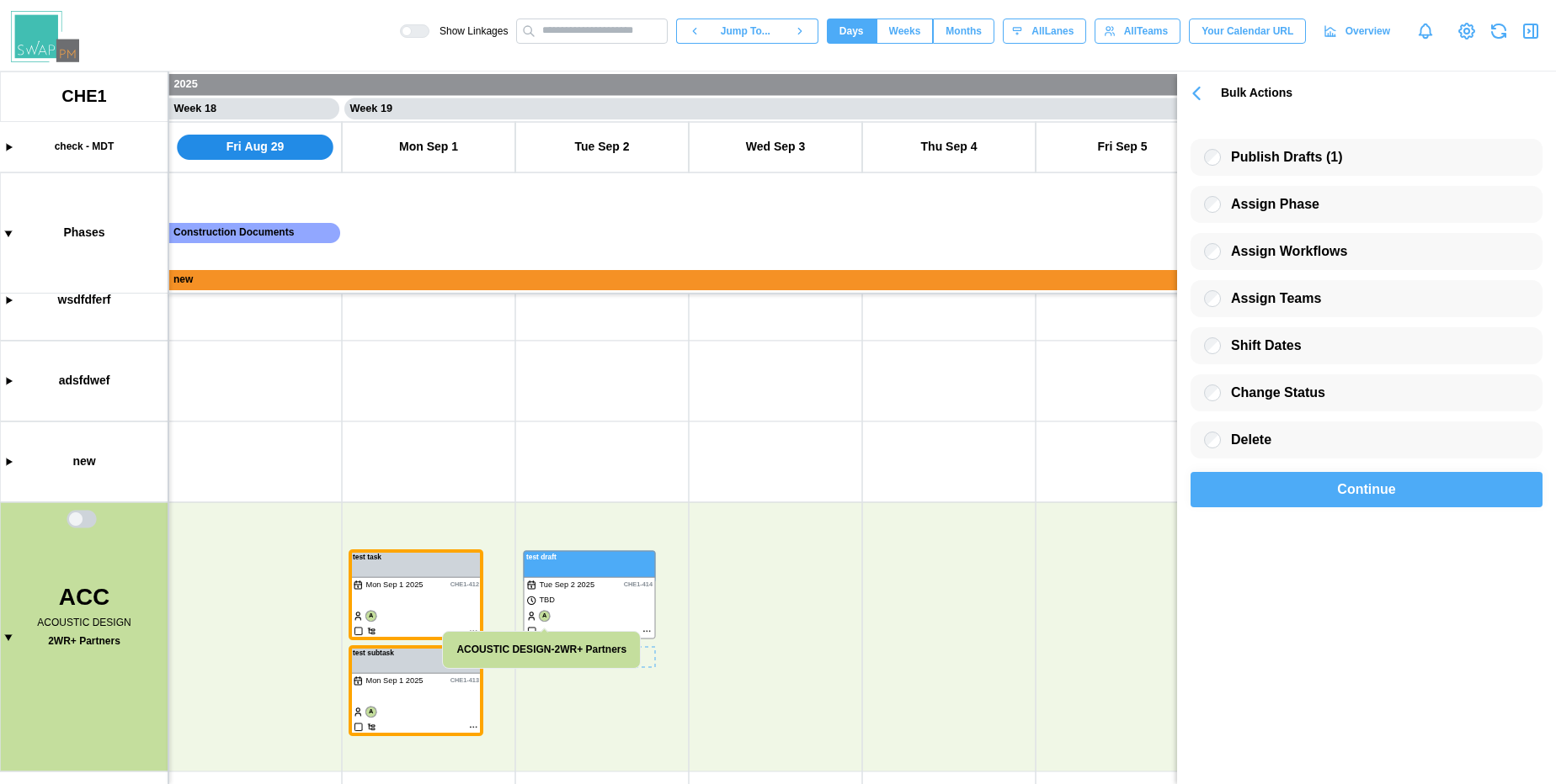
click at [560, 606] on canvas at bounding box center [778, 428] width 1556 height 713
click at [1206, 95] on icon "button" at bounding box center [1196, 93] width 24 height 24
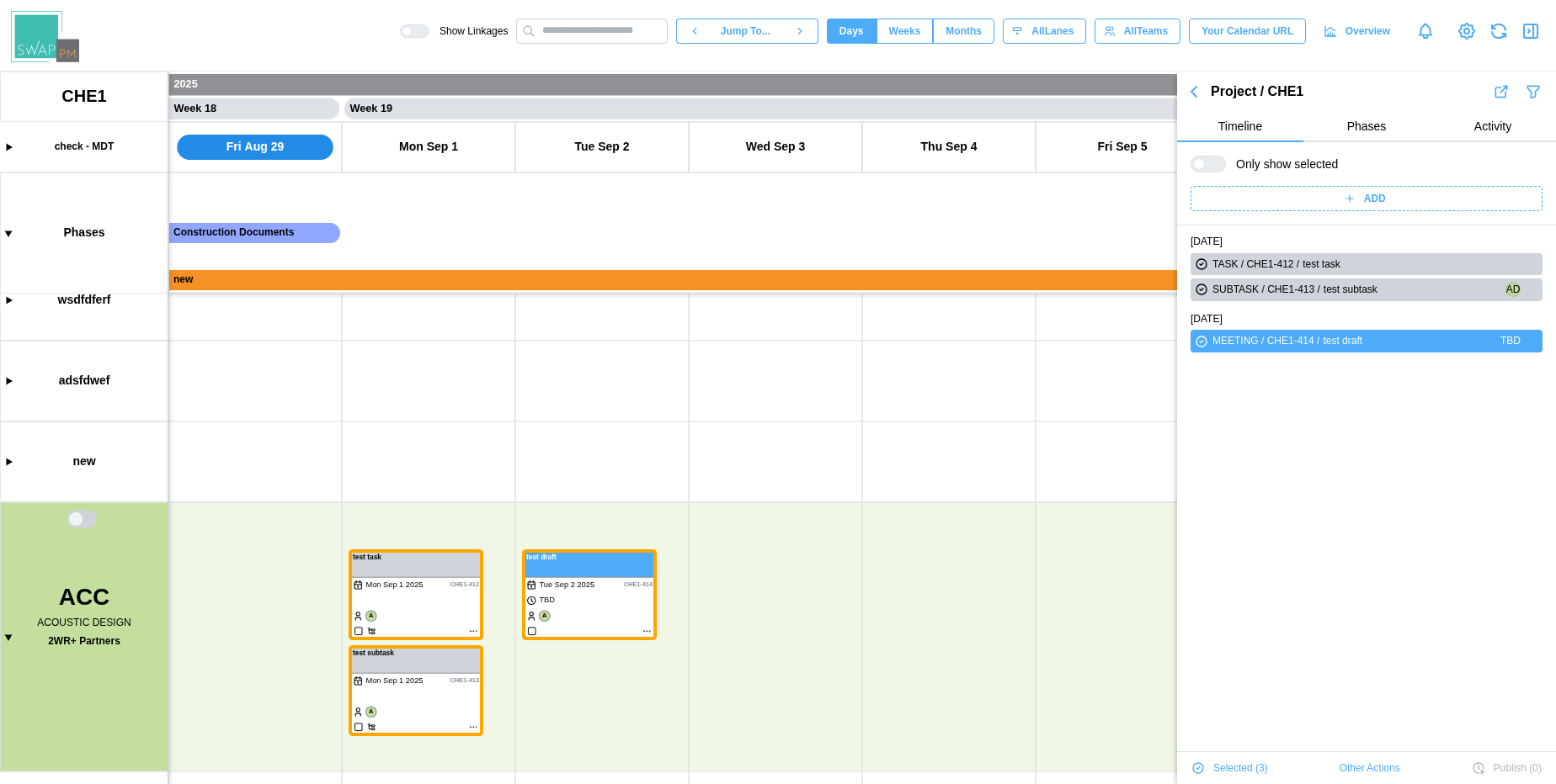
click at [1363, 767] on span "Other Actions" at bounding box center [1370, 768] width 61 height 24
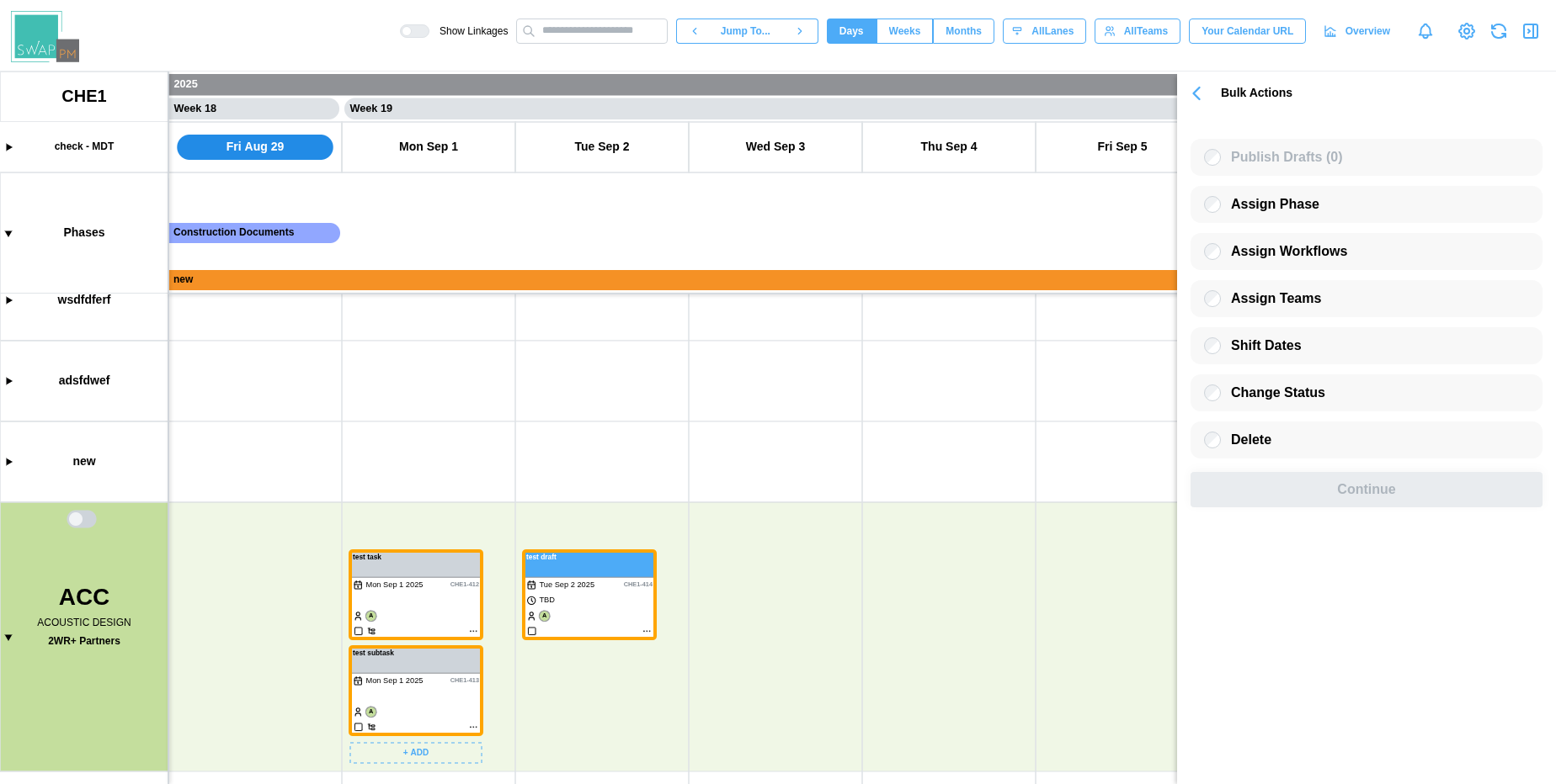
click at [429, 699] on canvas at bounding box center [778, 428] width 1556 height 713
click at [1204, 84] on icon "button" at bounding box center [1196, 93] width 24 height 24
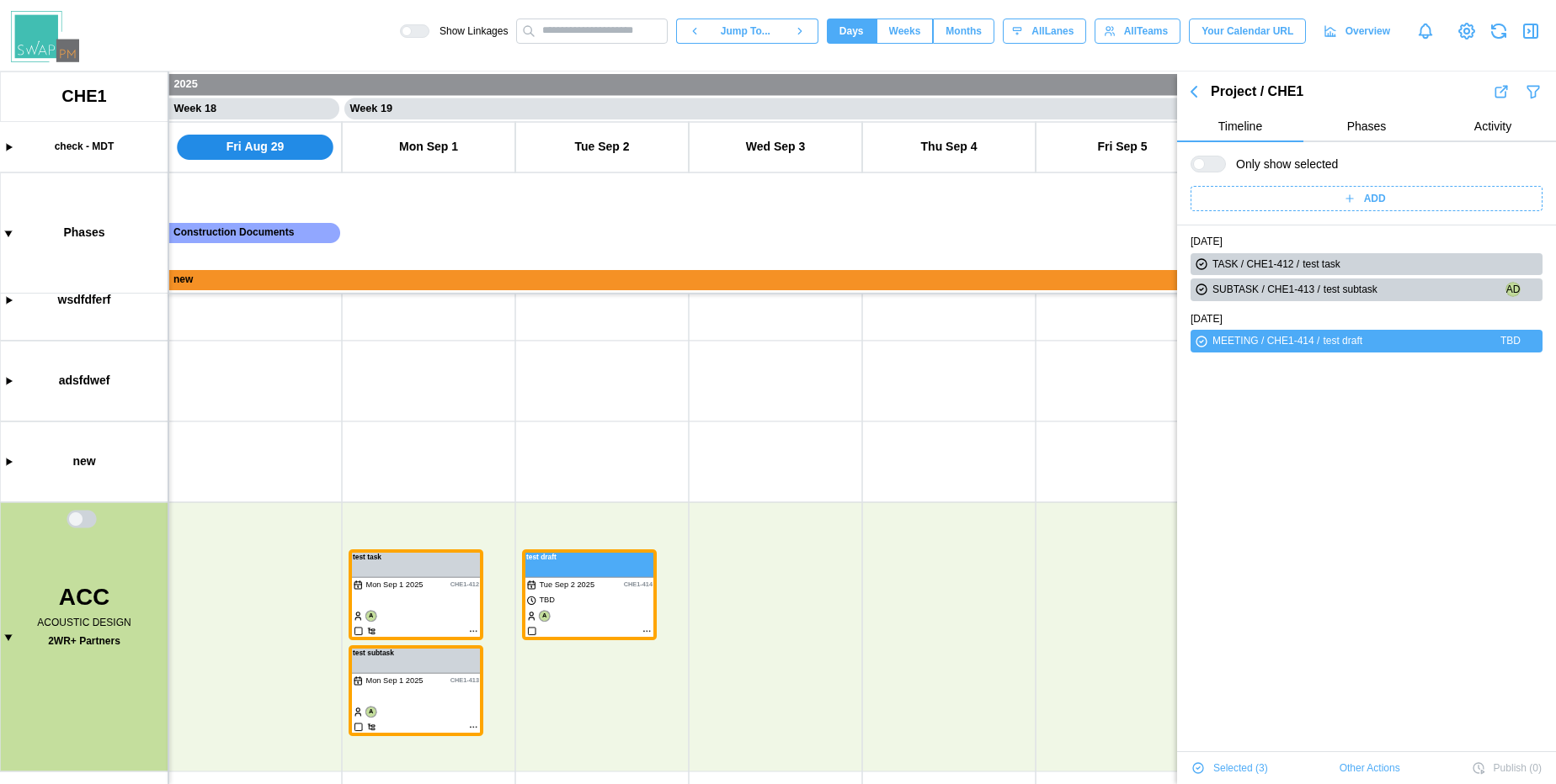
click at [1184, 99] on icon "button" at bounding box center [1193, 91] width 20 height 20
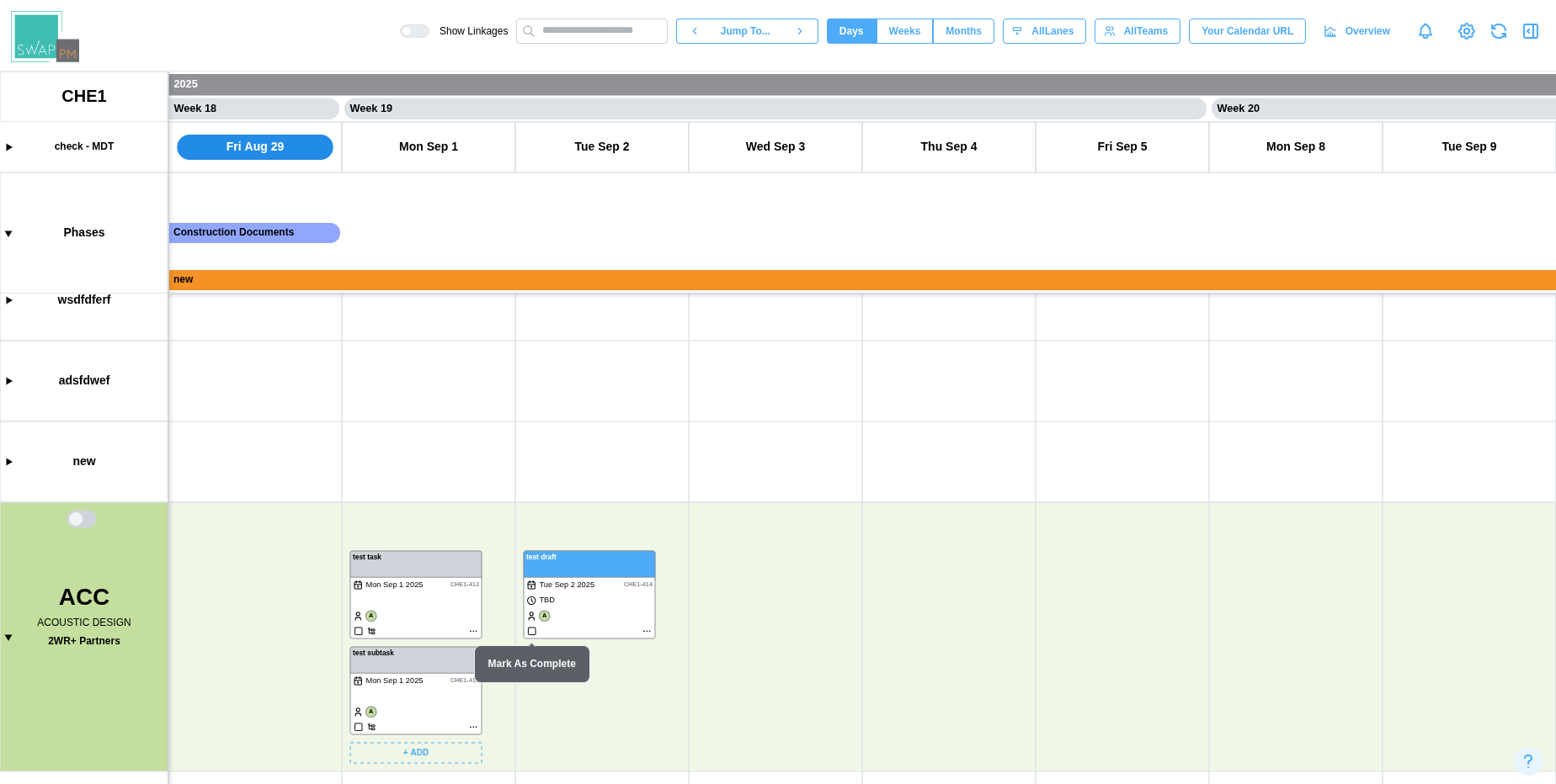
click at [406, 581] on canvas at bounding box center [778, 428] width 1556 height 713
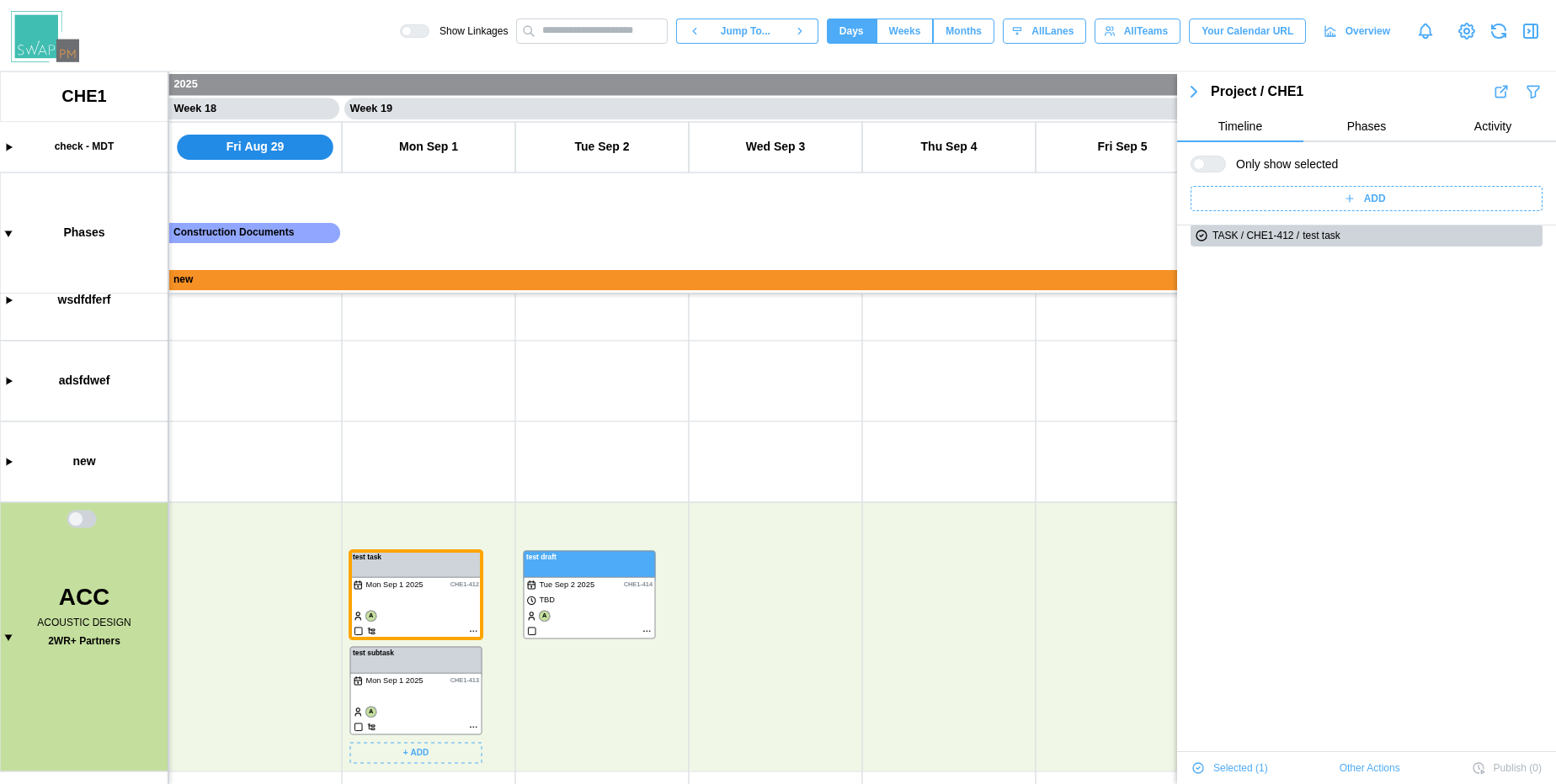
click at [411, 684] on canvas at bounding box center [778, 428] width 1556 height 713
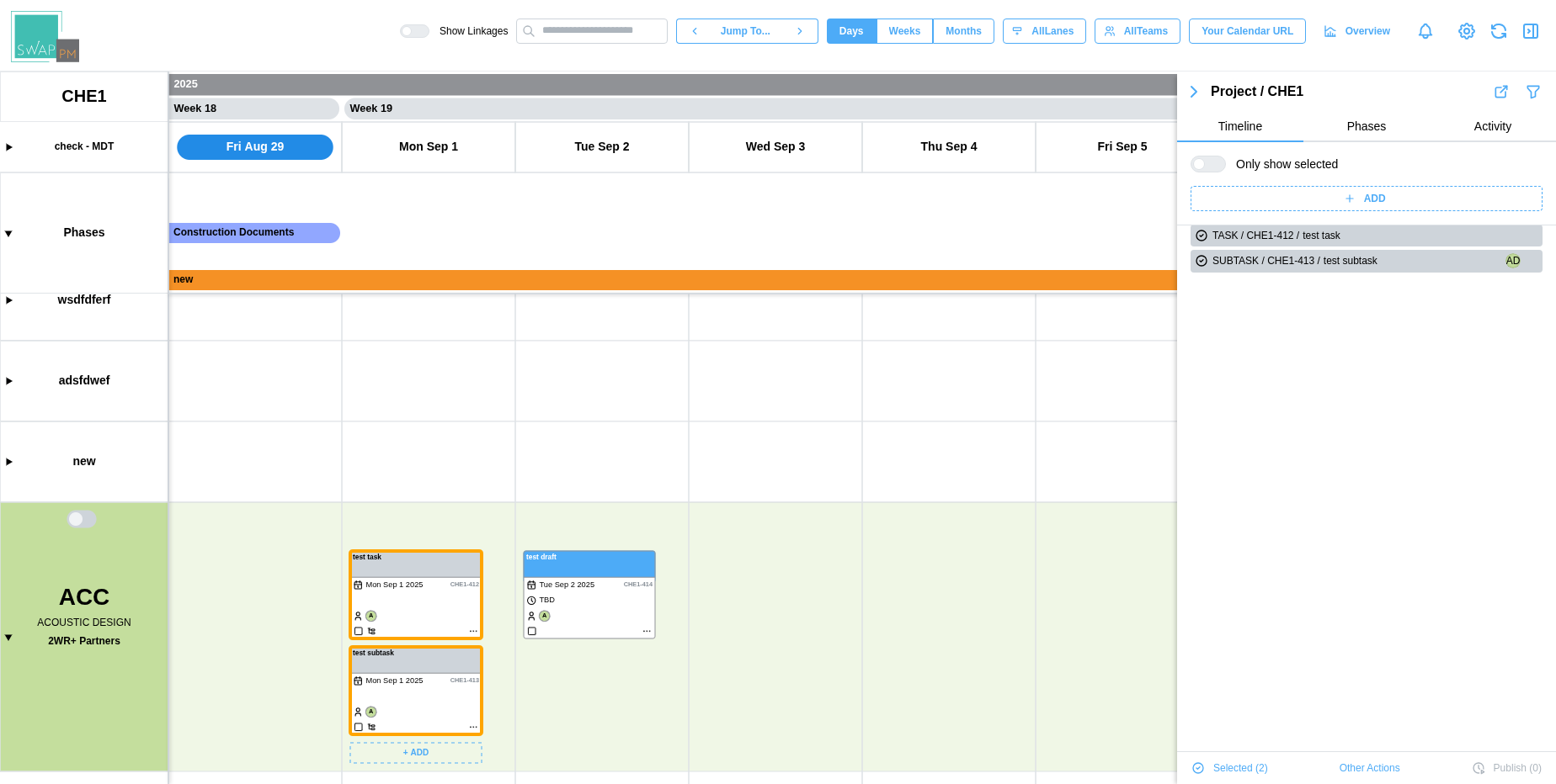
scroll to position [0, 0]
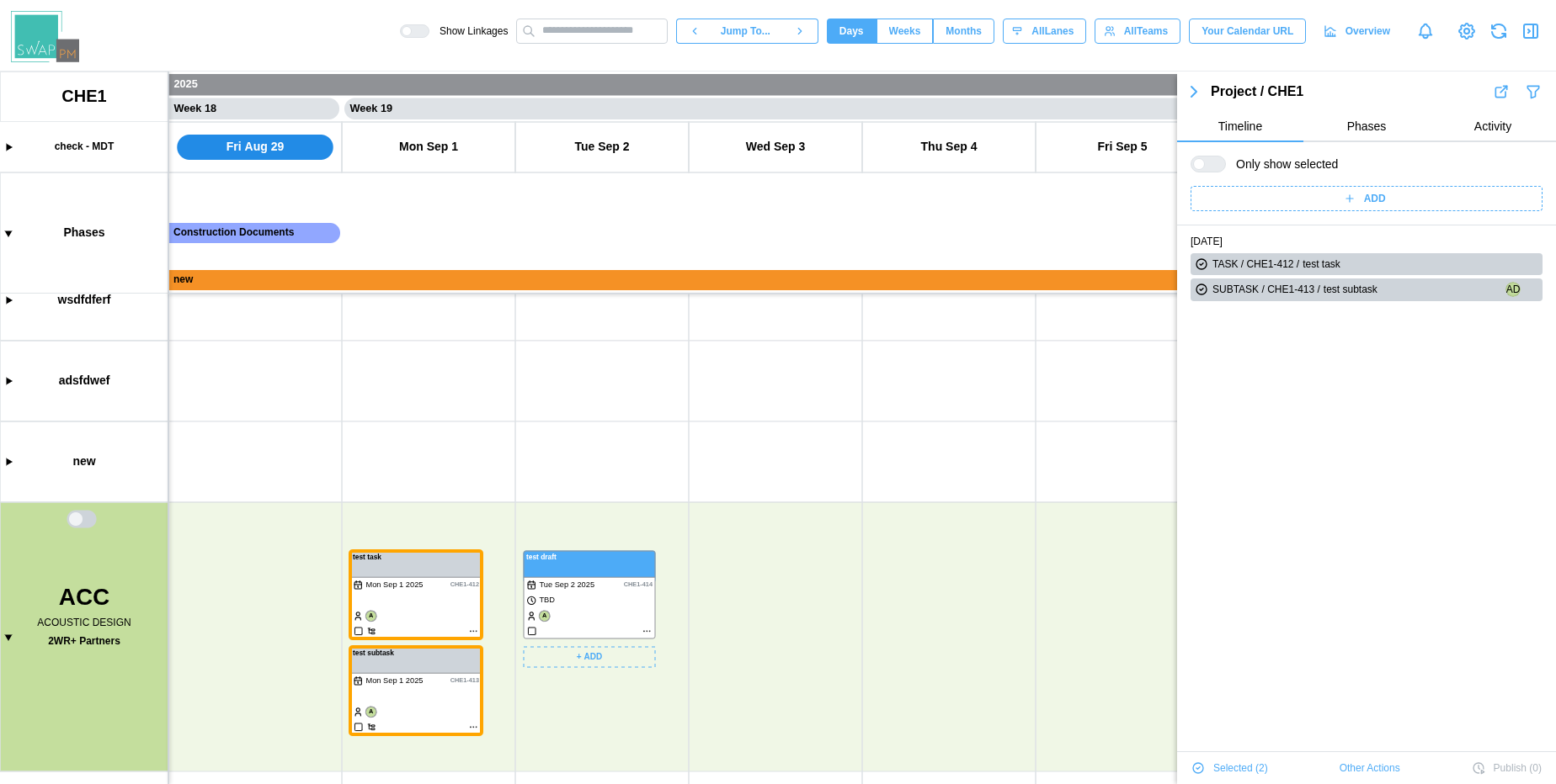
click at [584, 602] on canvas at bounding box center [778, 428] width 1556 height 713
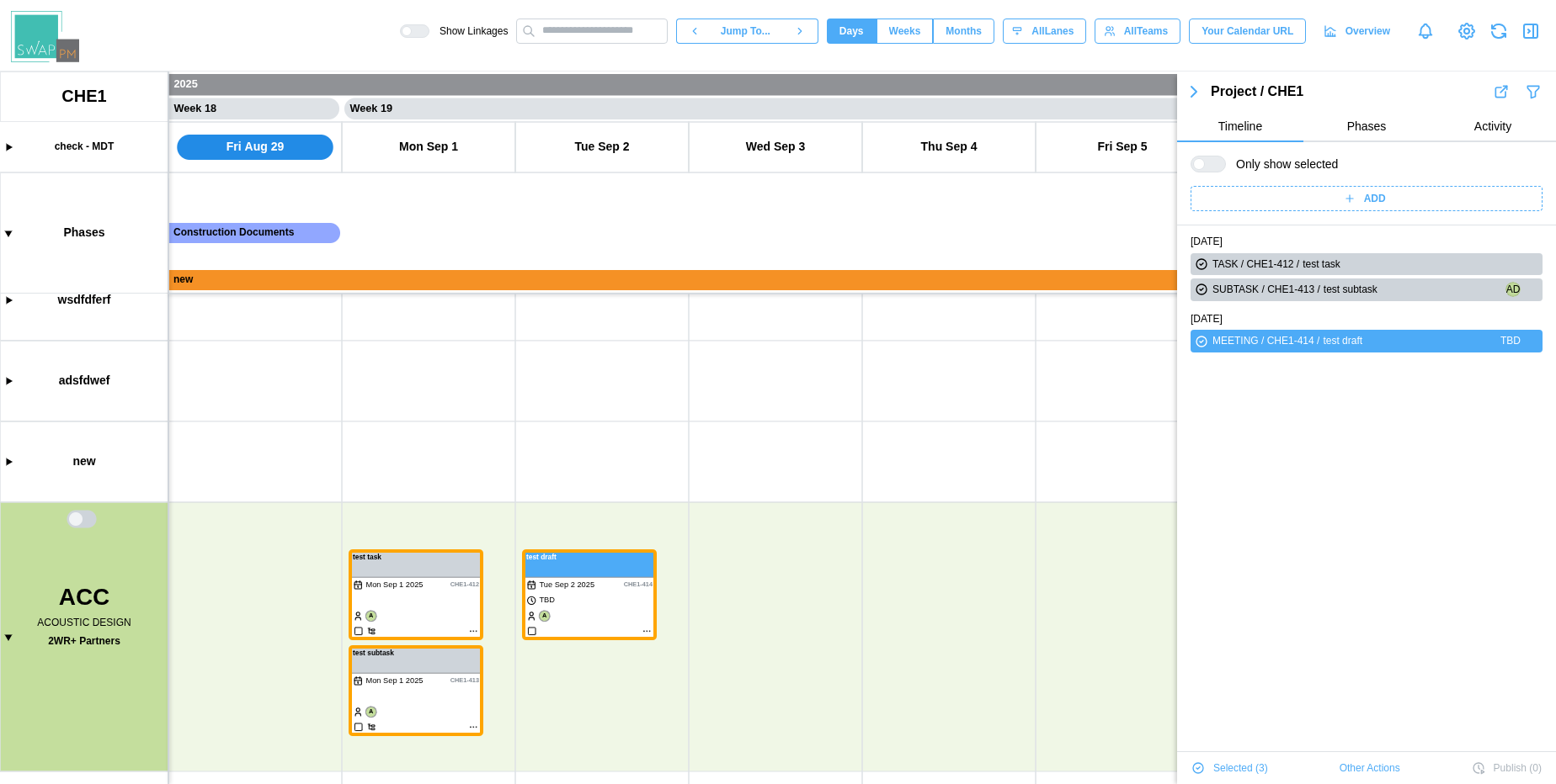
click at [1364, 765] on span "Other Actions" at bounding box center [1370, 768] width 61 height 24
